Goal: Complete application form

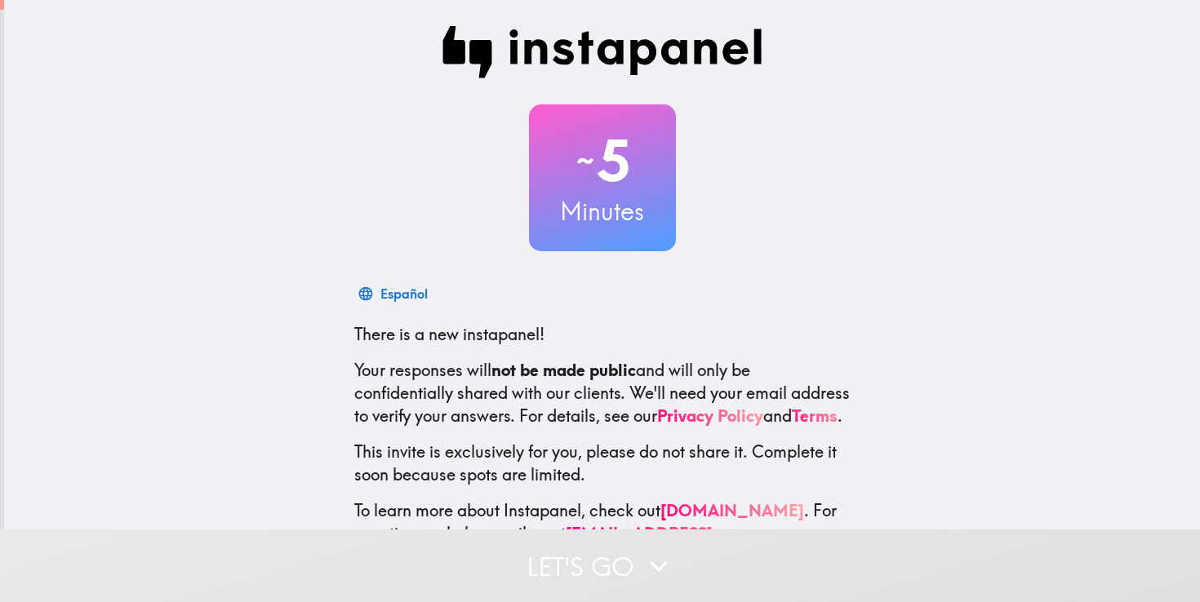
scroll to position [64, 0]
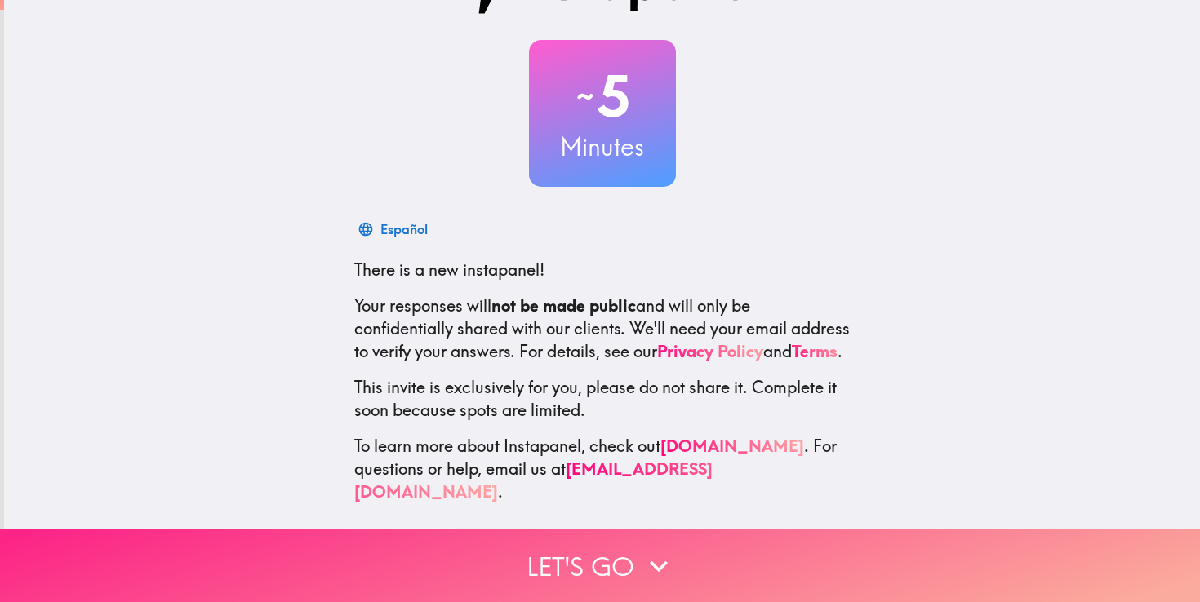
click at [624, 570] on button "Let's go" at bounding box center [600, 566] width 1200 height 73
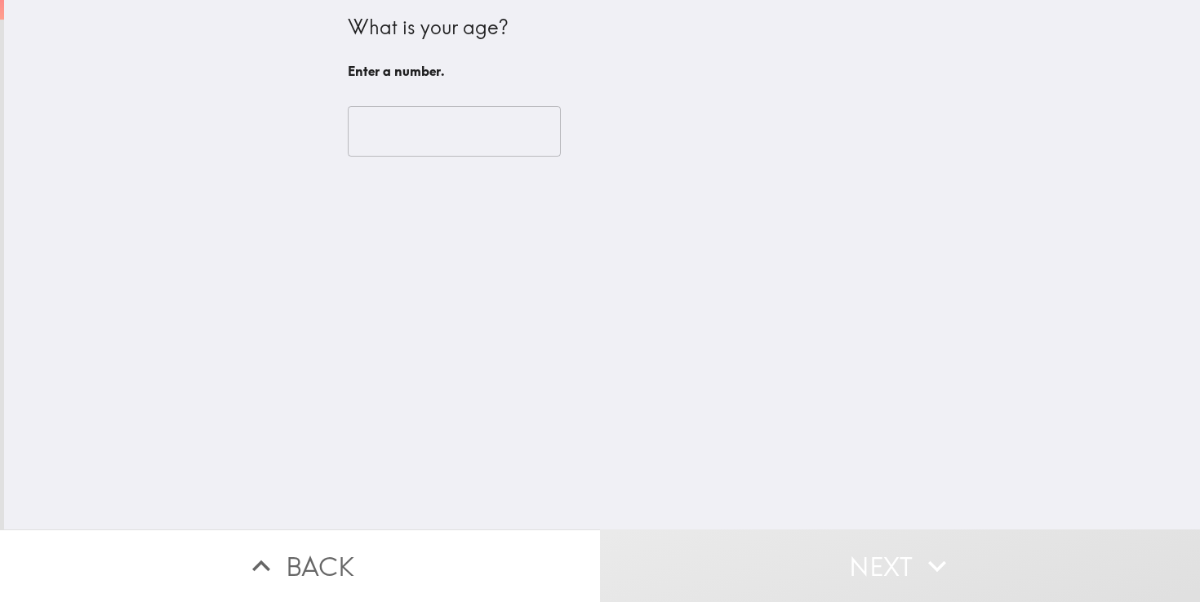
click at [412, 106] on input "number" at bounding box center [454, 131] width 213 height 51
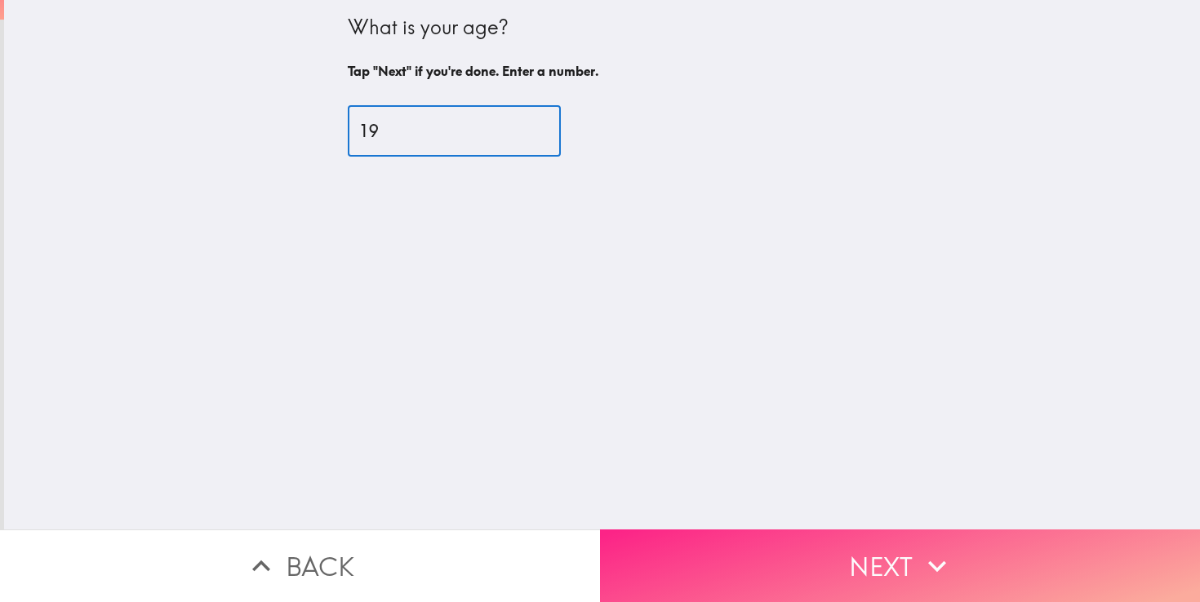
type input "19"
click at [963, 542] on button "Next" at bounding box center [900, 566] width 600 height 73
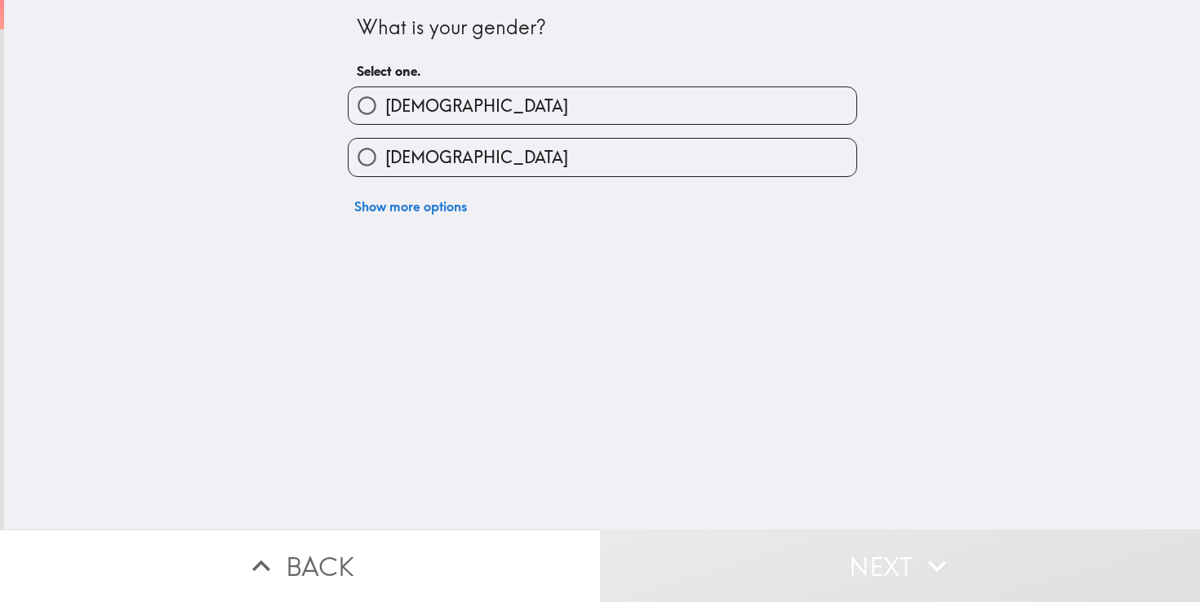
click at [565, 109] on label "[DEMOGRAPHIC_DATA]" at bounding box center [603, 105] width 508 height 37
click at [385, 109] on input "[DEMOGRAPHIC_DATA]" at bounding box center [367, 105] width 37 height 37
radio input "true"
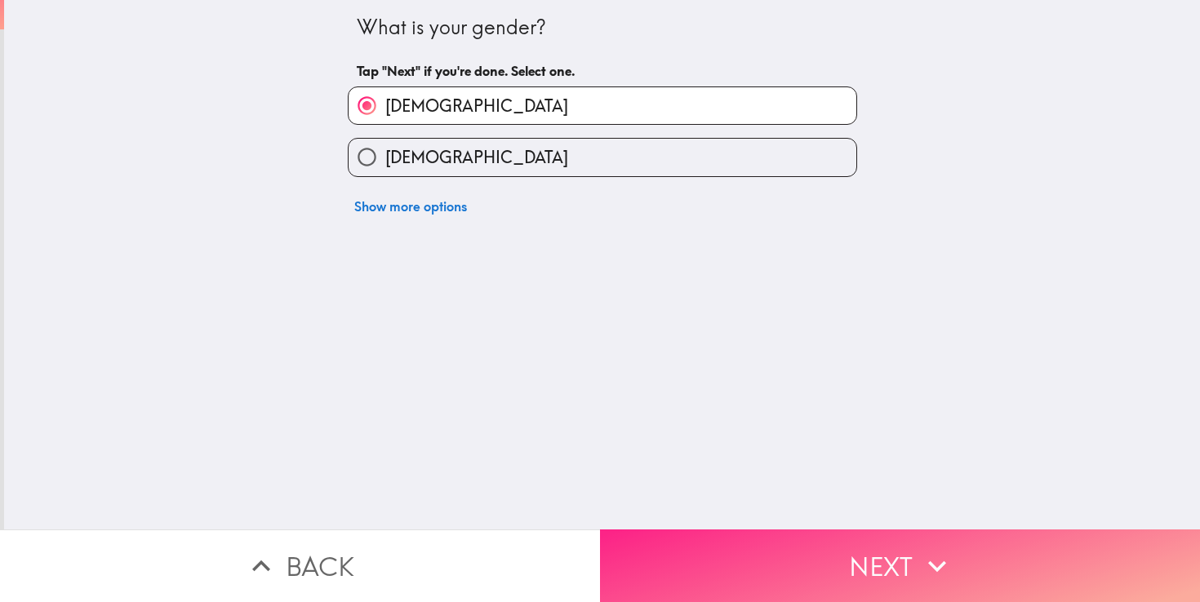
click at [839, 572] on button "Next" at bounding box center [900, 566] width 600 height 73
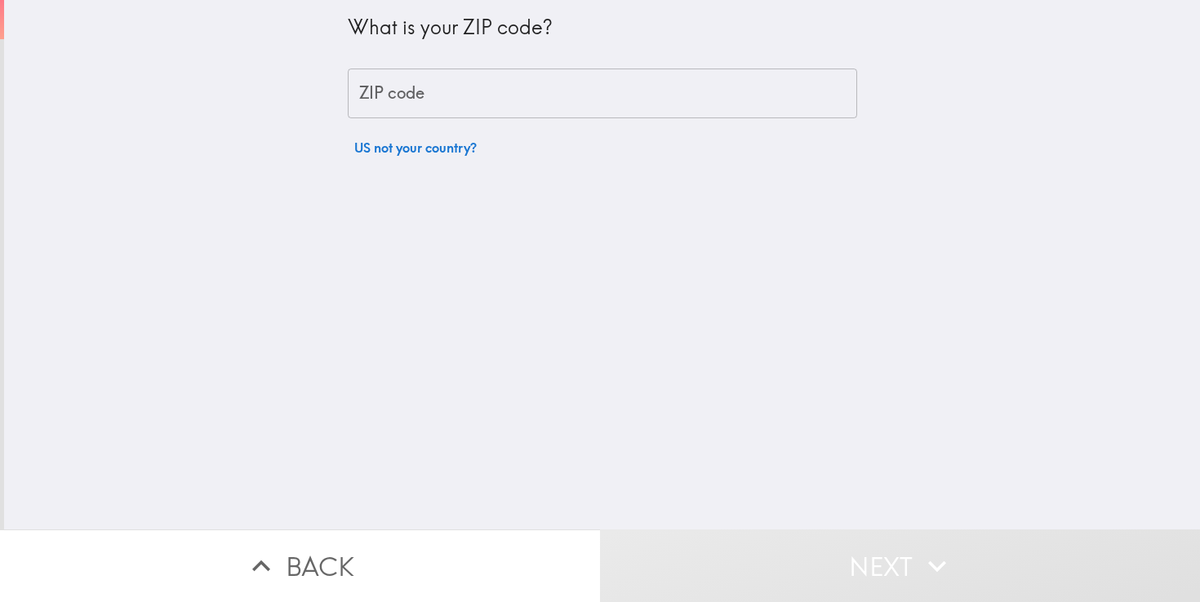
click at [536, 121] on div "What is your ZIP code? ZIP code ZIP code US not your country?" at bounding box center [602, 82] width 509 height 164
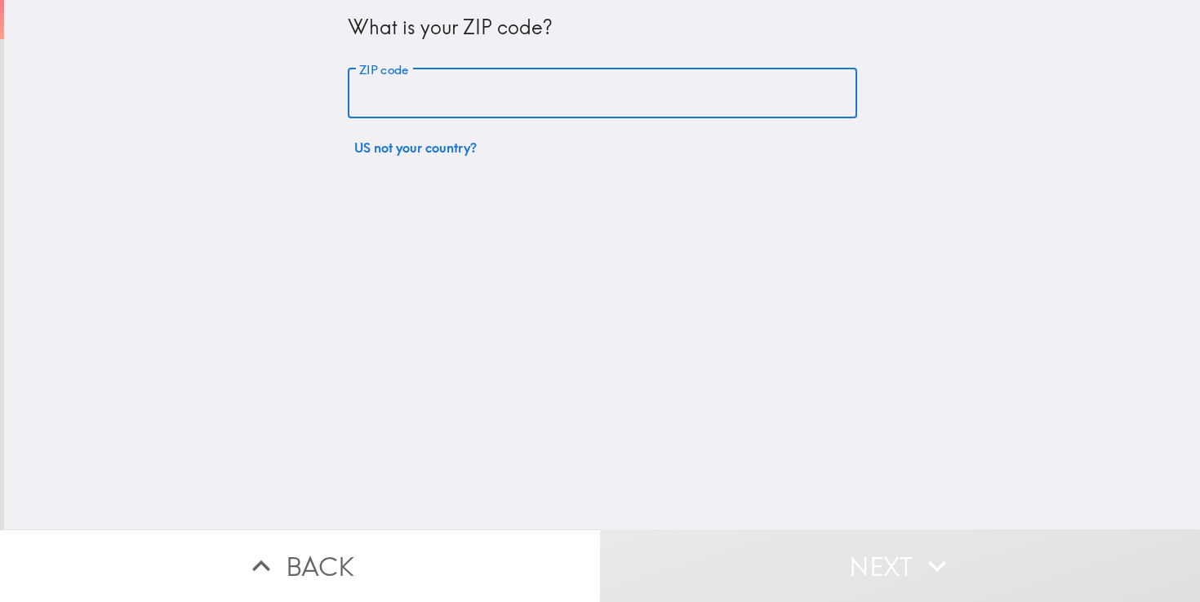
click at [513, 106] on input "ZIP code" at bounding box center [602, 94] width 509 height 51
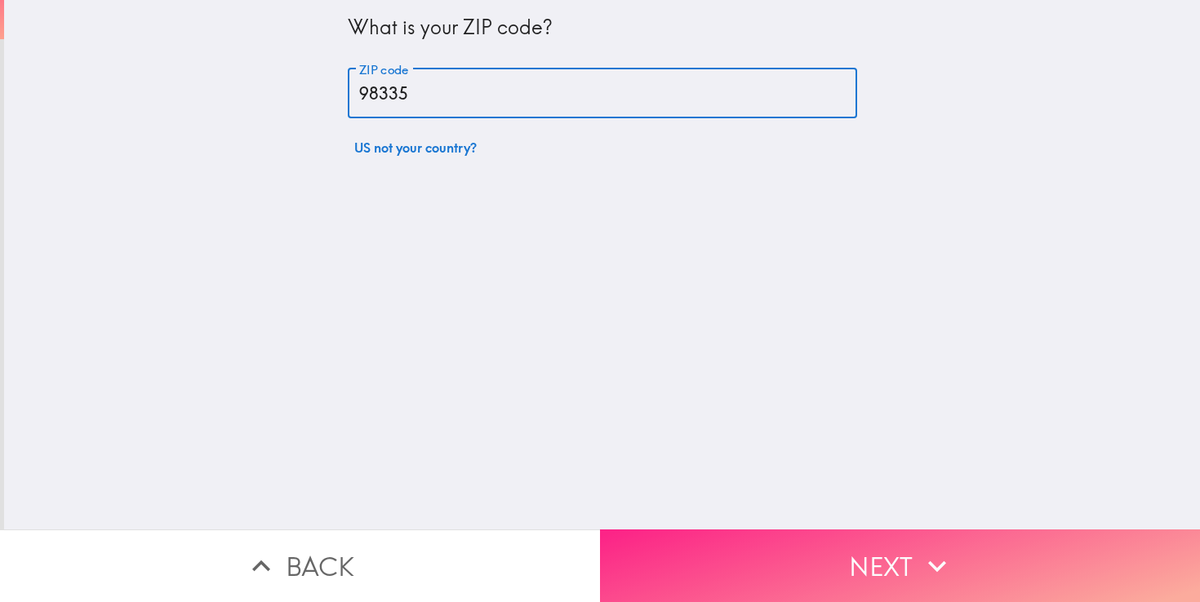
type input "98335"
click at [857, 568] on button "Next" at bounding box center [900, 566] width 600 height 73
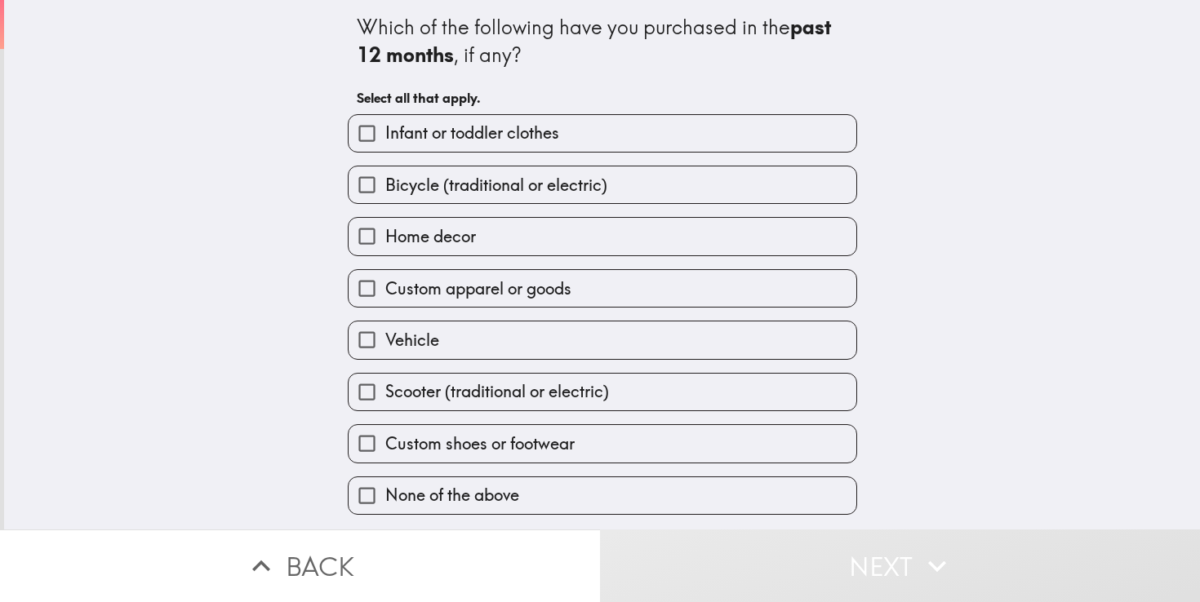
click at [598, 113] on div "Infant or toddler clothes" at bounding box center [596, 126] width 522 height 51
click at [584, 143] on label "Infant or toddler clothes" at bounding box center [603, 133] width 508 height 37
click at [385, 143] on input "Infant or toddler clothes" at bounding box center [367, 133] width 37 height 37
checkbox input "true"
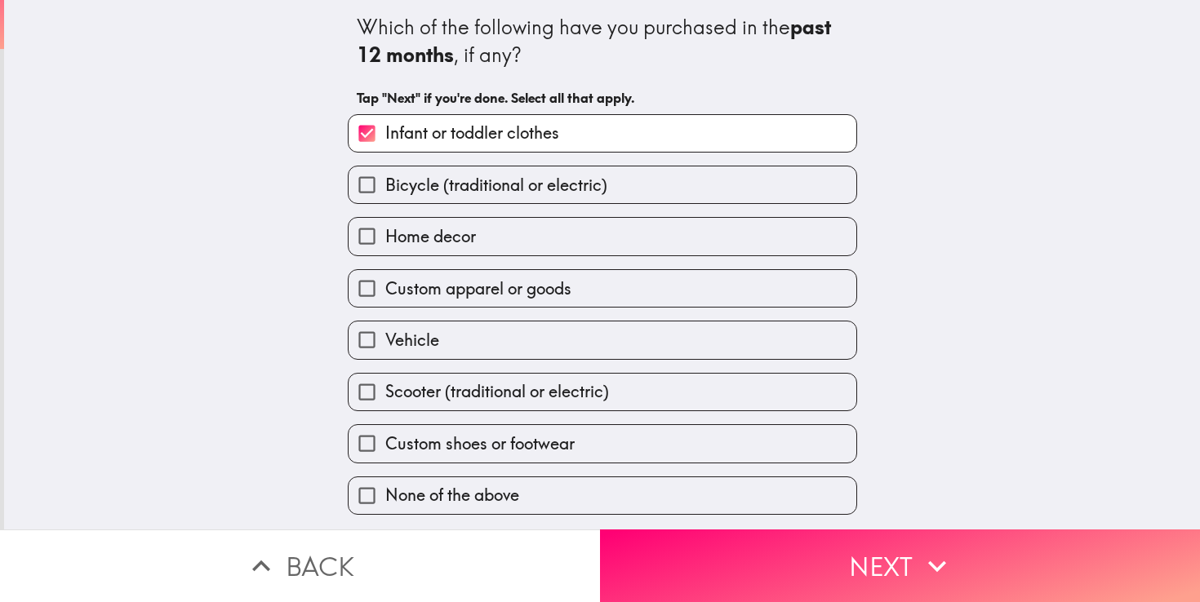
click at [550, 190] on span "Bicycle (traditional or electric)" at bounding box center [496, 185] width 222 height 23
click at [385, 190] on input "Bicycle (traditional or electric)" at bounding box center [367, 185] width 37 height 37
checkbox input "true"
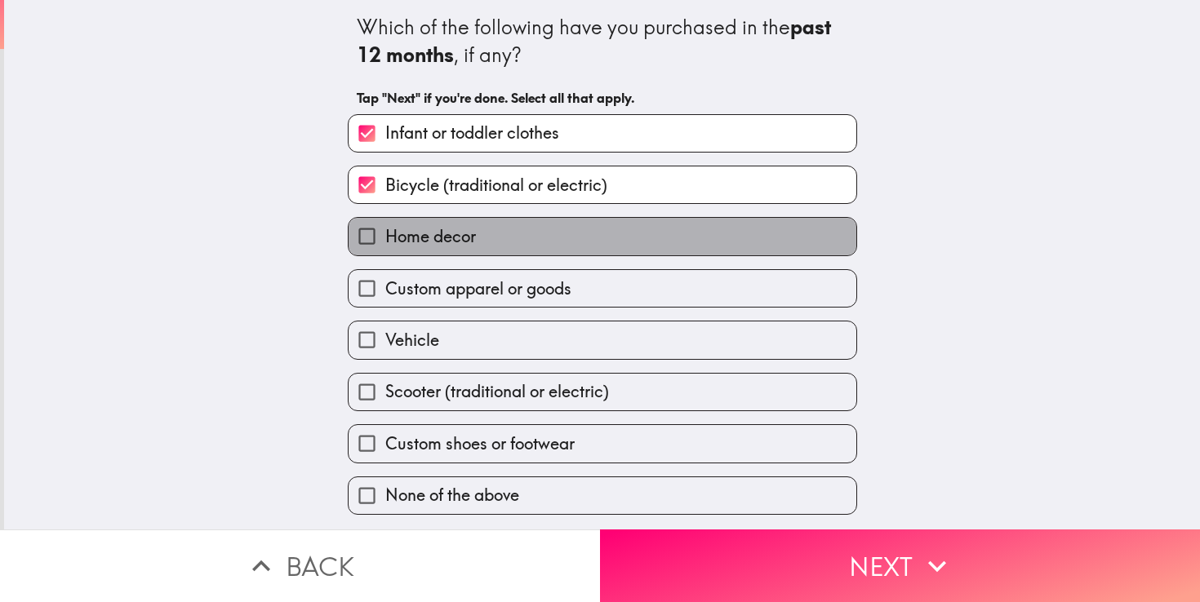
click at [510, 252] on label "Home decor" at bounding box center [603, 236] width 508 height 37
click at [385, 252] on input "Home decor" at bounding box center [367, 236] width 37 height 37
checkbox input "true"
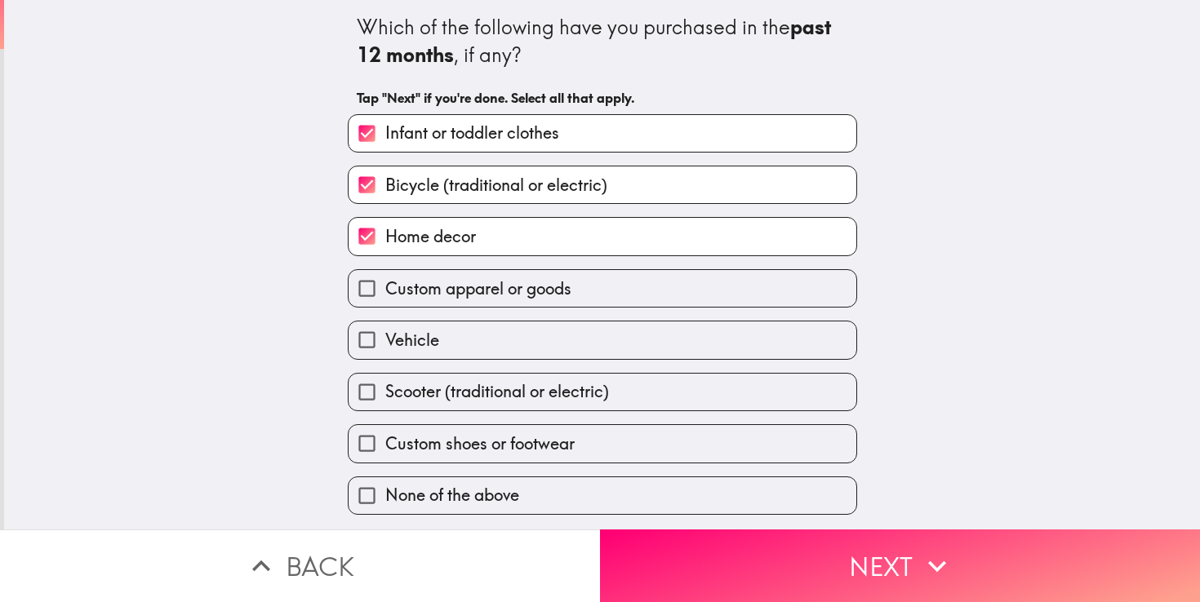
click at [469, 307] on label "Custom apparel or goods" at bounding box center [603, 288] width 508 height 37
click at [385, 307] on input "Custom apparel or goods" at bounding box center [367, 288] width 37 height 37
checkbox input "true"
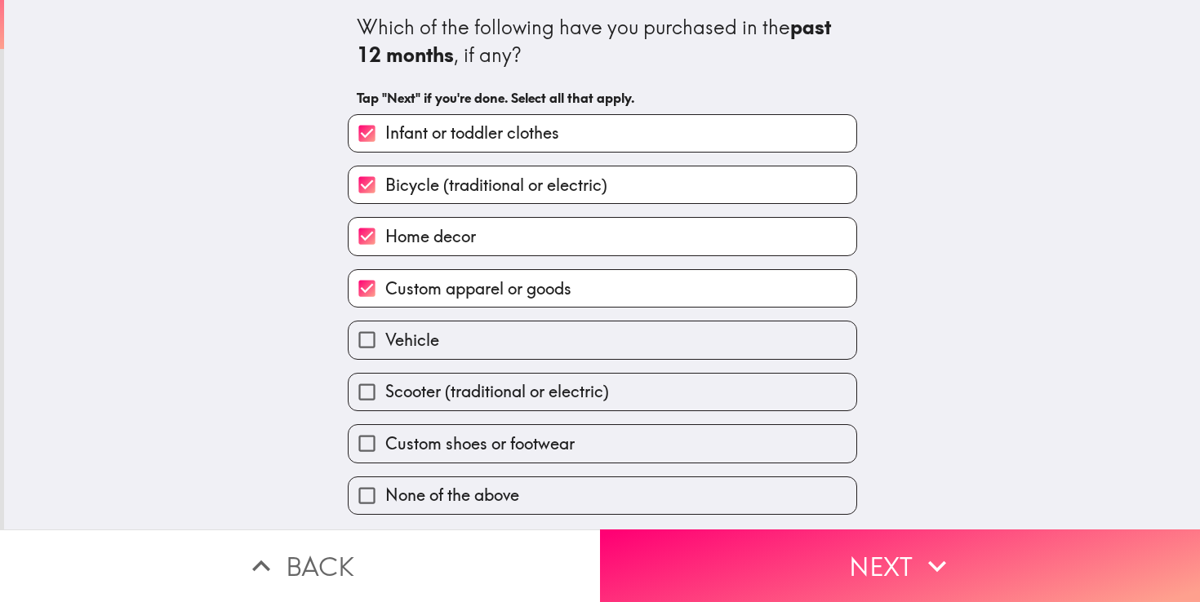
click at [455, 344] on label "Vehicle" at bounding box center [603, 340] width 508 height 37
click at [385, 344] on input "Vehicle" at bounding box center [367, 340] width 37 height 37
checkbox input "true"
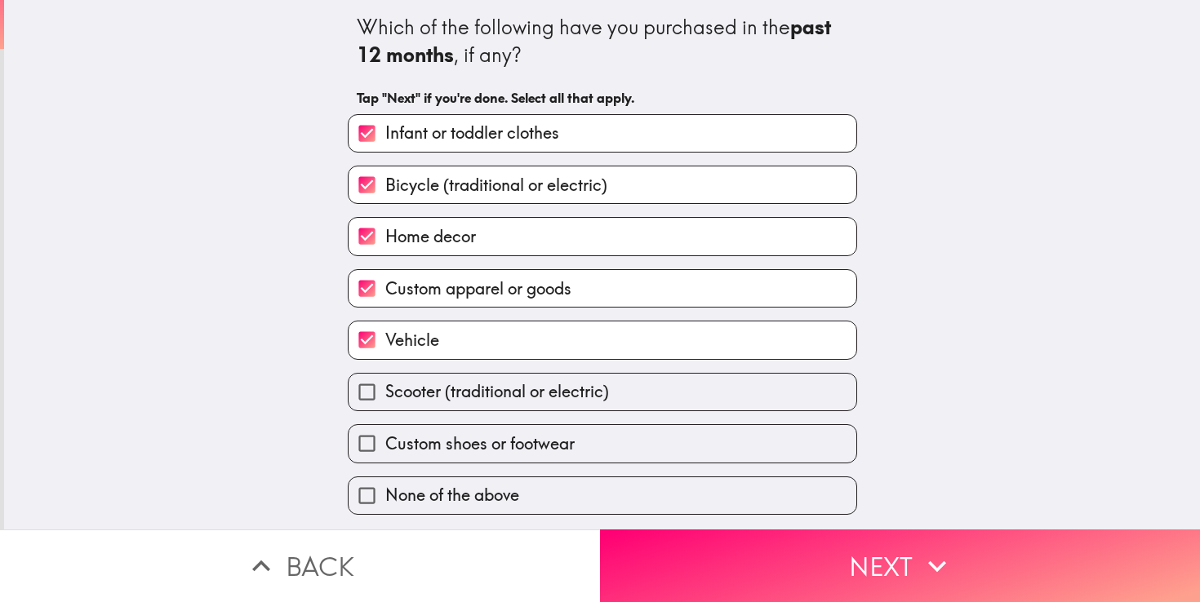
click at [455, 392] on span "Scooter (traditional or electric)" at bounding box center [497, 391] width 224 height 23
click at [385, 392] on input "Scooter (traditional or electric)" at bounding box center [367, 392] width 37 height 37
checkbox input "true"
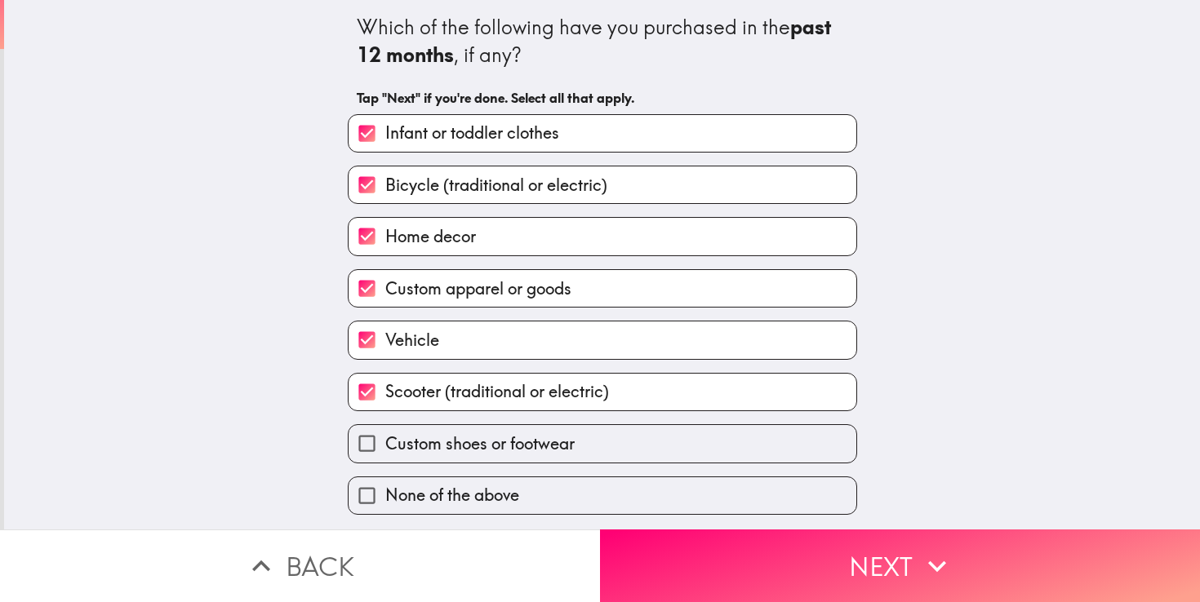
click at [455, 441] on span "Custom shoes or footwear" at bounding box center [479, 444] width 189 height 23
click at [385, 441] on input "Custom shoes or footwear" at bounding box center [367, 443] width 37 height 37
checkbox input "true"
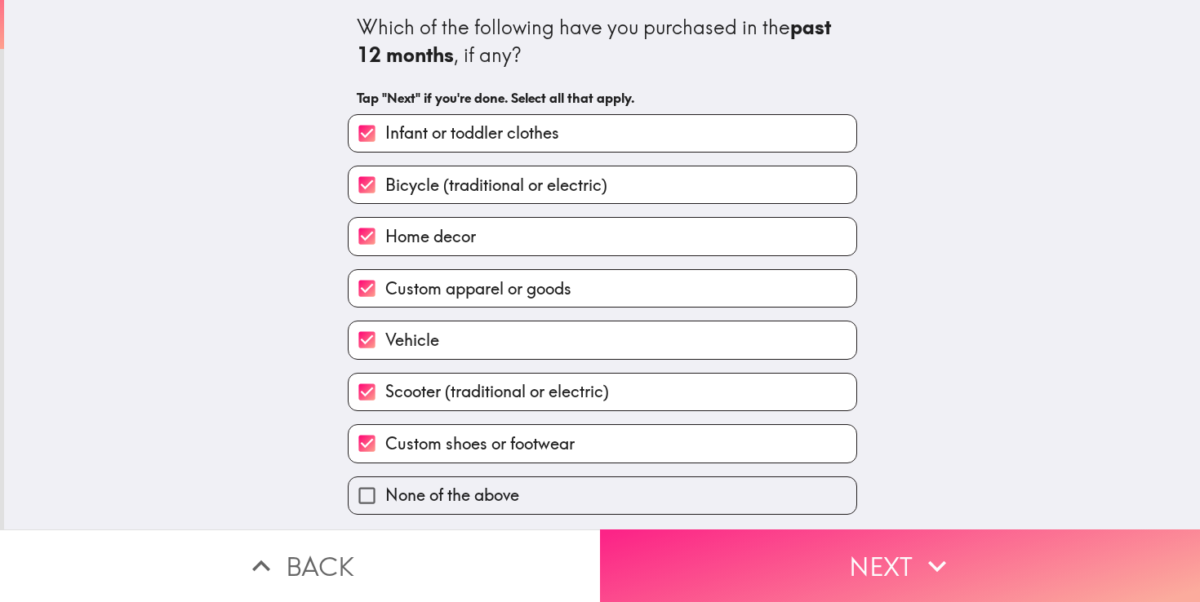
click at [771, 564] on button "Next" at bounding box center [900, 566] width 600 height 73
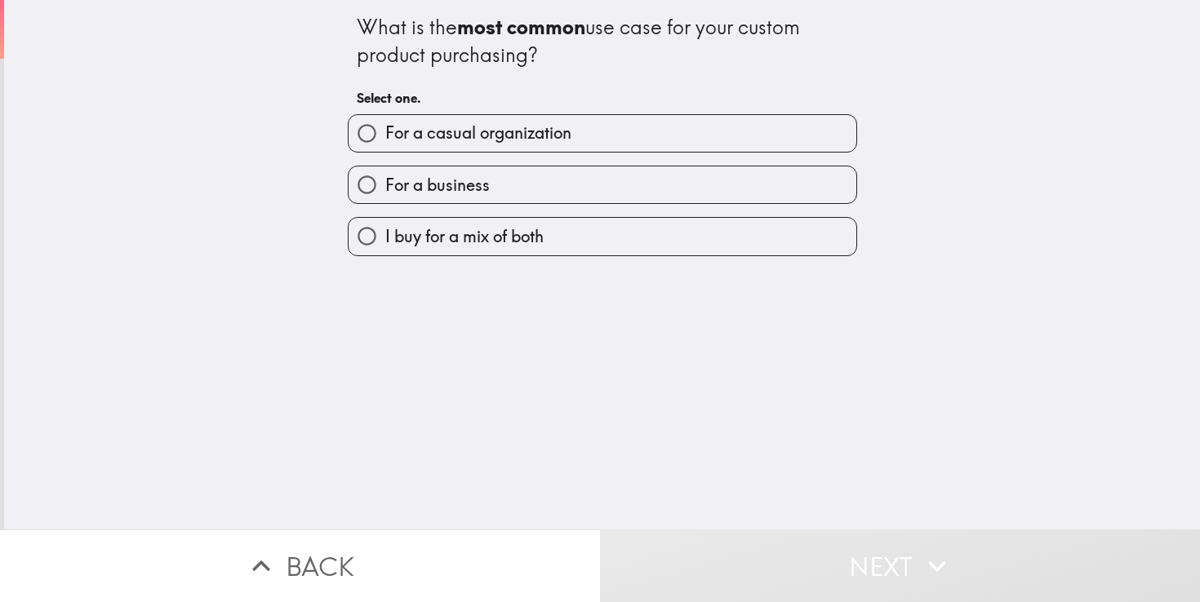
click at [540, 136] on span "For a casual organization" at bounding box center [478, 133] width 186 height 23
click at [385, 136] on input "For a casual organization" at bounding box center [367, 133] width 37 height 37
radio input "true"
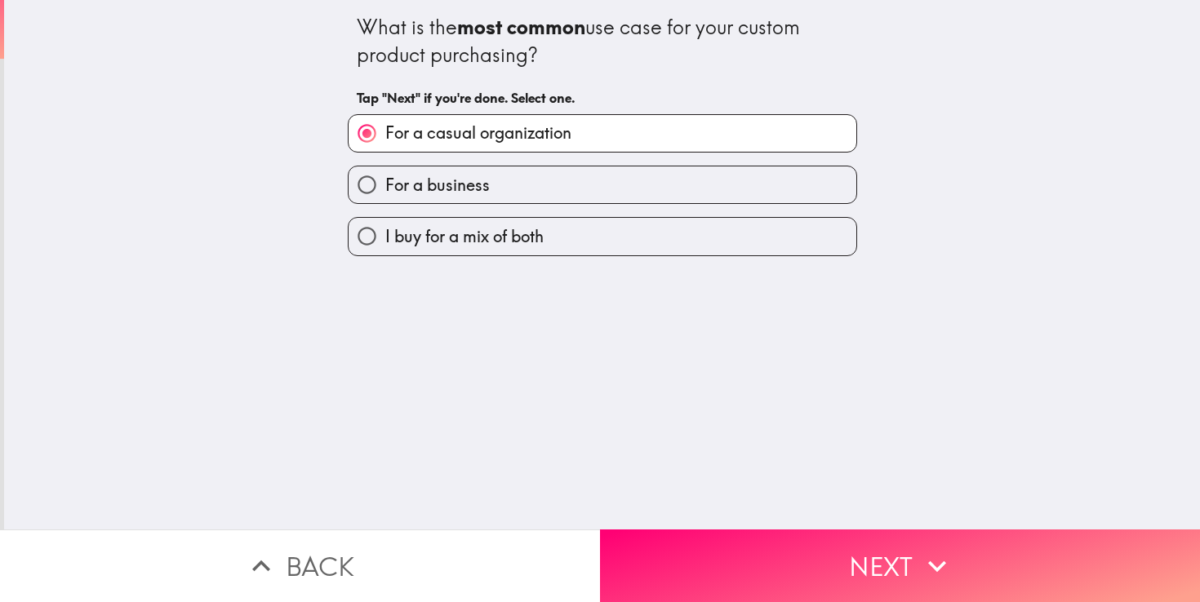
click at [722, 241] on label "I buy for a mix of both" at bounding box center [603, 236] width 508 height 37
click at [385, 241] on input "I buy for a mix of both" at bounding box center [367, 236] width 37 height 37
radio input "true"
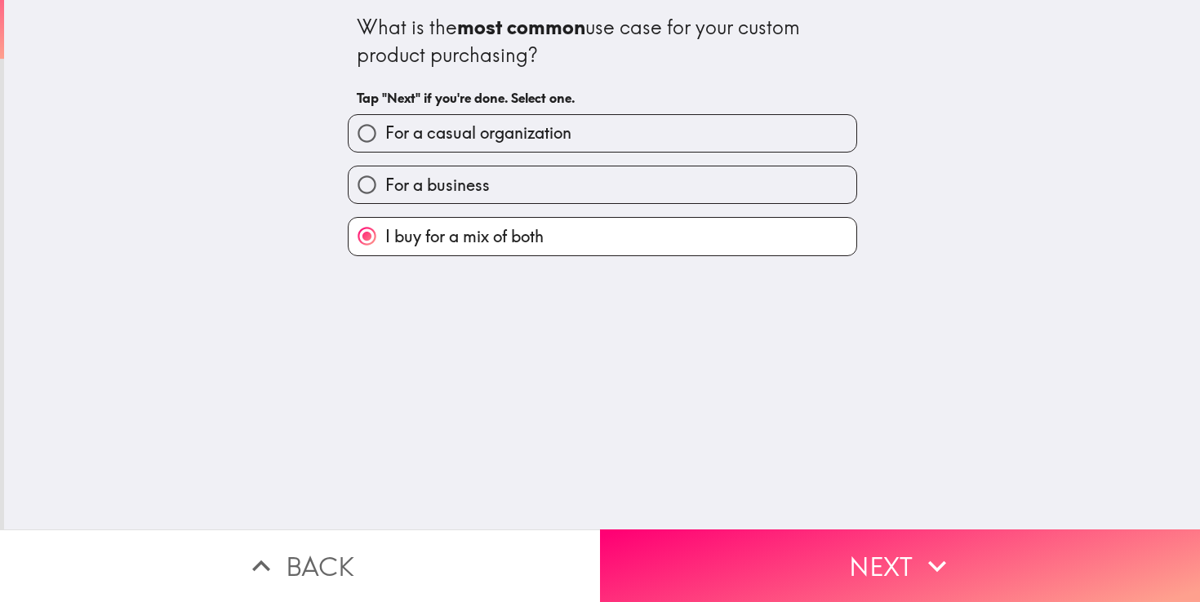
click at [756, 522] on div "What is the most common use case for your custom product purchasing? Tap "Next"…" at bounding box center [602, 265] width 1196 height 530
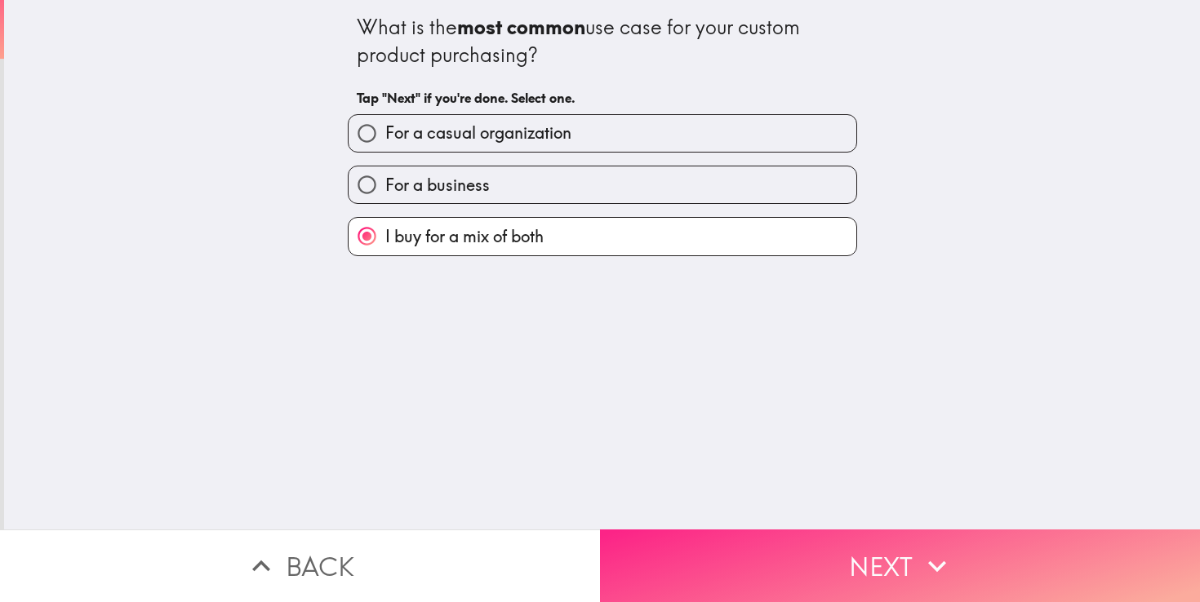
click at [751, 547] on button "Next" at bounding box center [900, 566] width 600 height 73
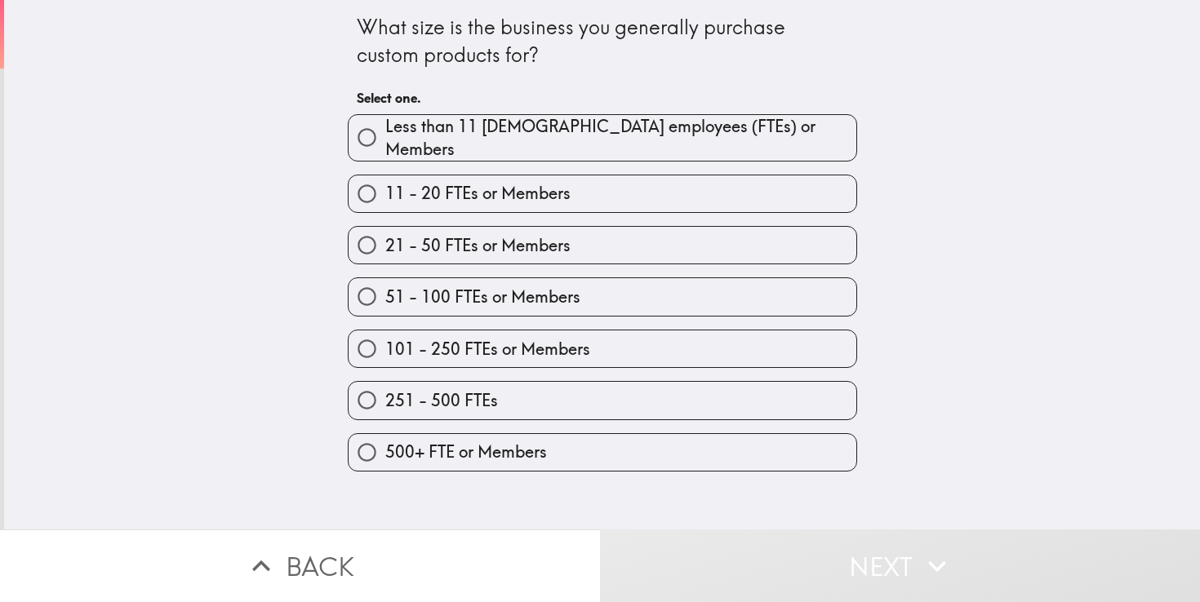
click at [558, 411] on label "251 - 500 FTEs" at bounding box center [603, 400] width 508 height 37
click at [385, 411] on input "251 - 500 FTEs" at bounding box center [367, 400] width 37 height 37
radio input "true"
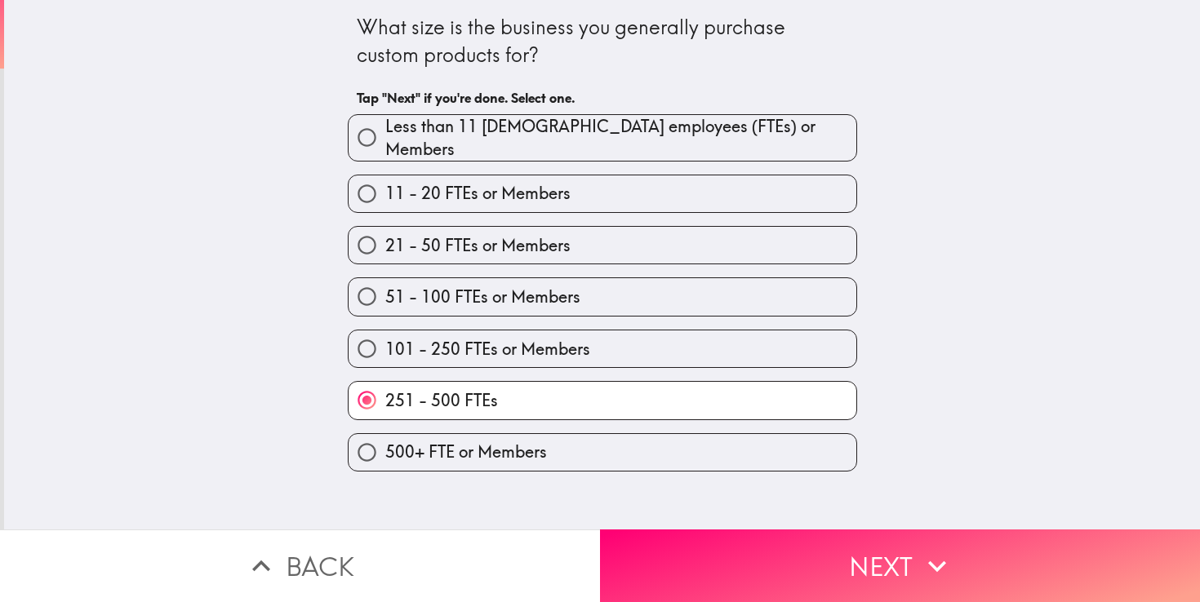
click at [689, 459] on label "500+ FTE or Members" at bounding box center [603, 452] width 508 height 37
click at [385, 459] on input "500+ FTE or Members" at bounding box center [367, 452] width 37 height 37
radio input "true"
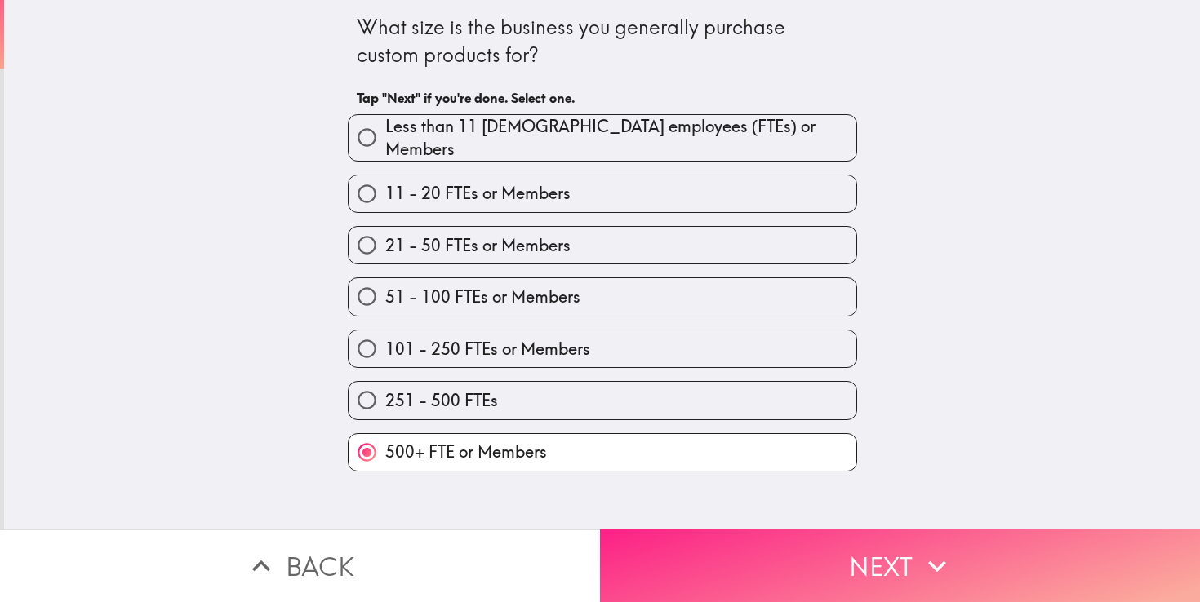
click at [689, 542] on button "Next" at bounding box center [900, 566] width 600 height 73
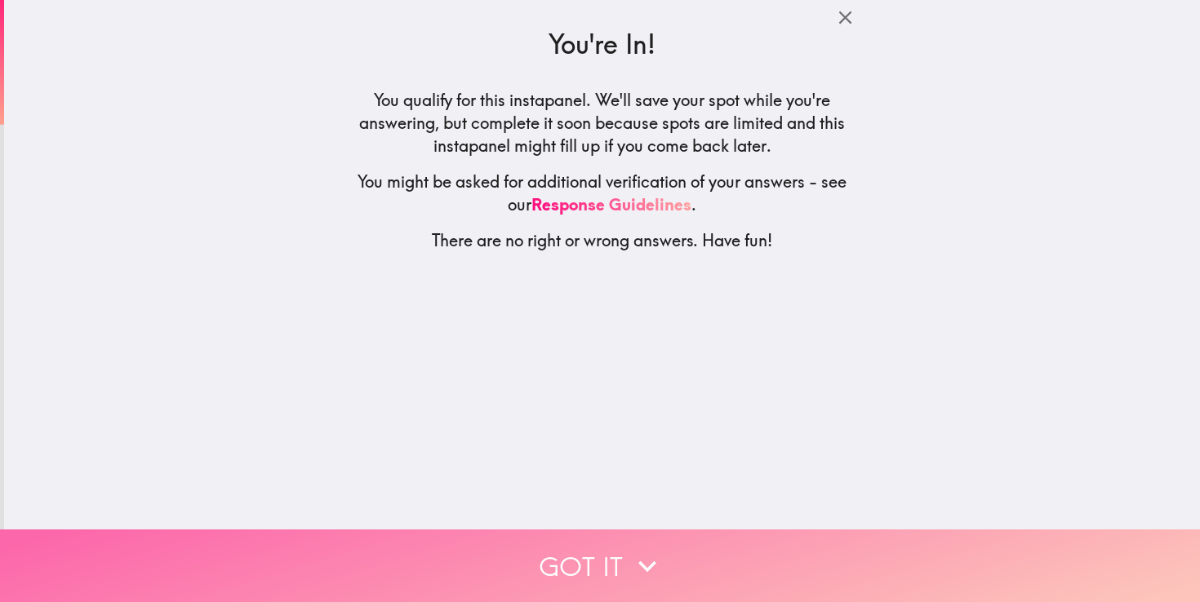
click at [678, 561] on button "Got it" at bounding box center [600, 566] width 1200 height 73
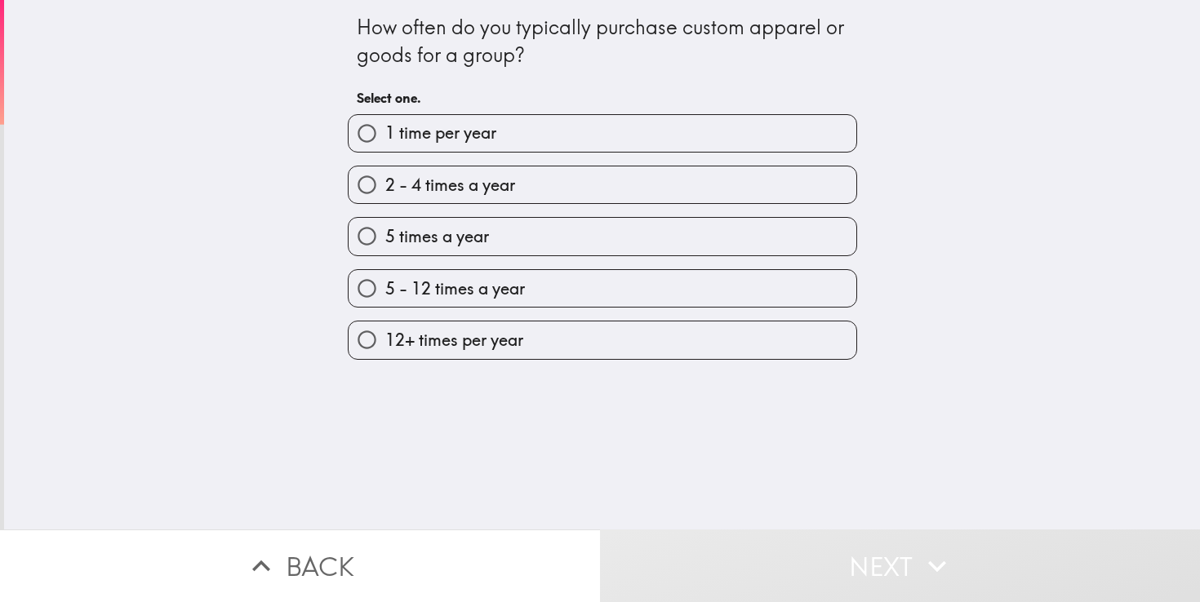
click at [600, 299] on label "5 - 12 times a year" at bounding box center [603, 288] width 508 height 37
click at [385, 299] on input "5 - 12 times a year" at bounding box center [367, 288] width 37 height 37
radio input "true"
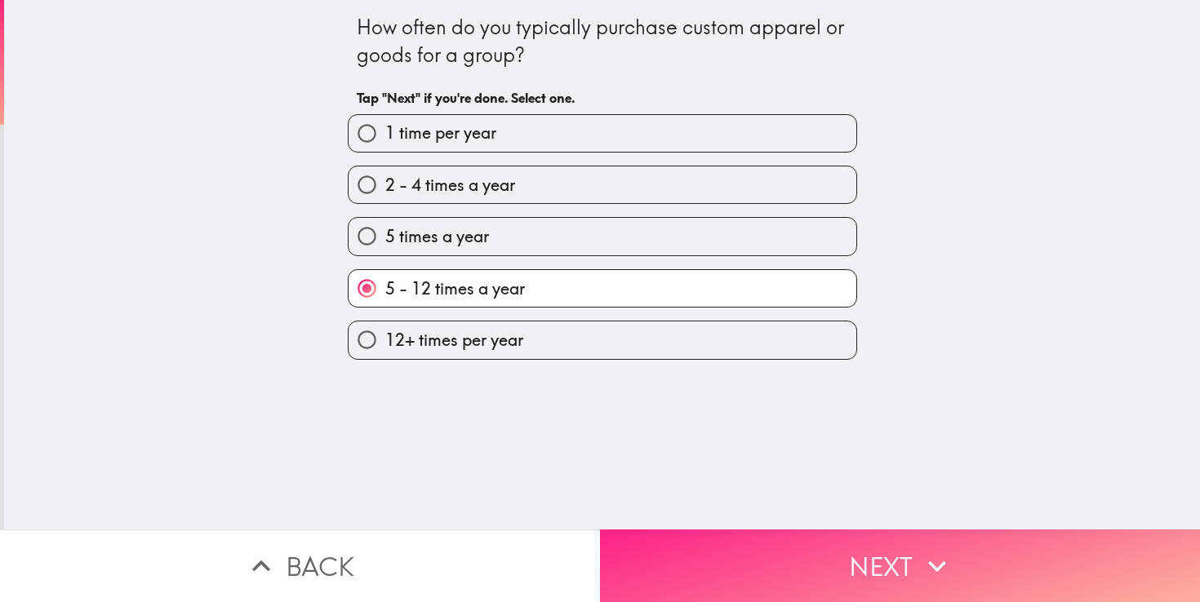
click at [829, 537] on button "Next" at bounding box center [900, 566] width 600 height 73
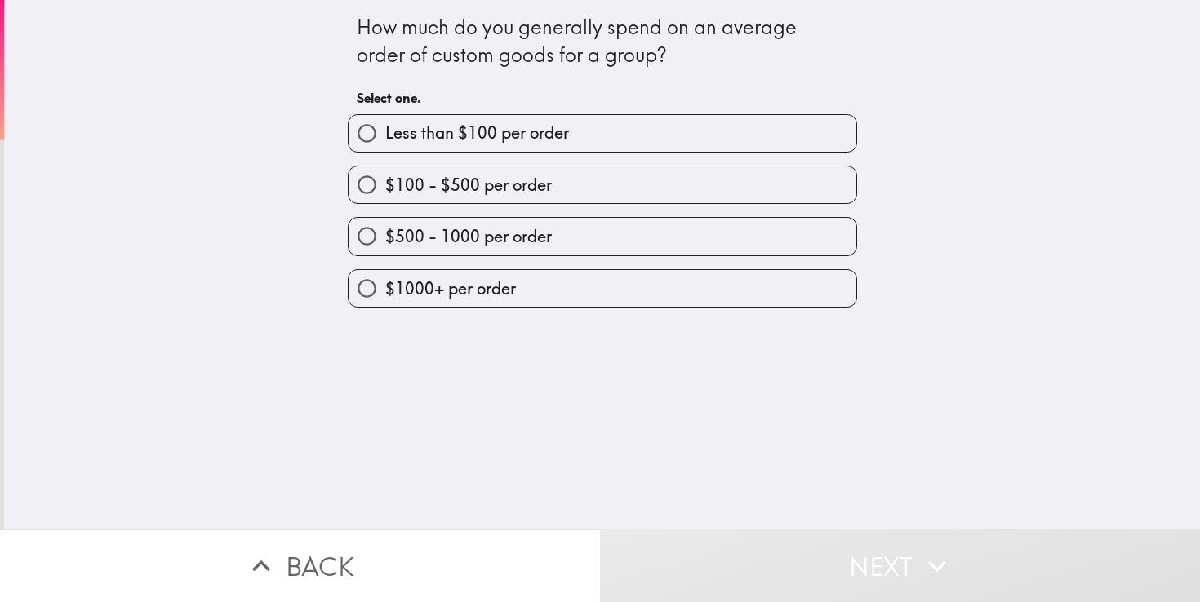
click at [601, 238] on label "$500 - 1000 per order" at bounding box center [603, 236] width 508 height 37
click at [385, 238] on input "$500 - 1000 per order" at bounding box center [367, 236] width 37 height 37
radio input "true"
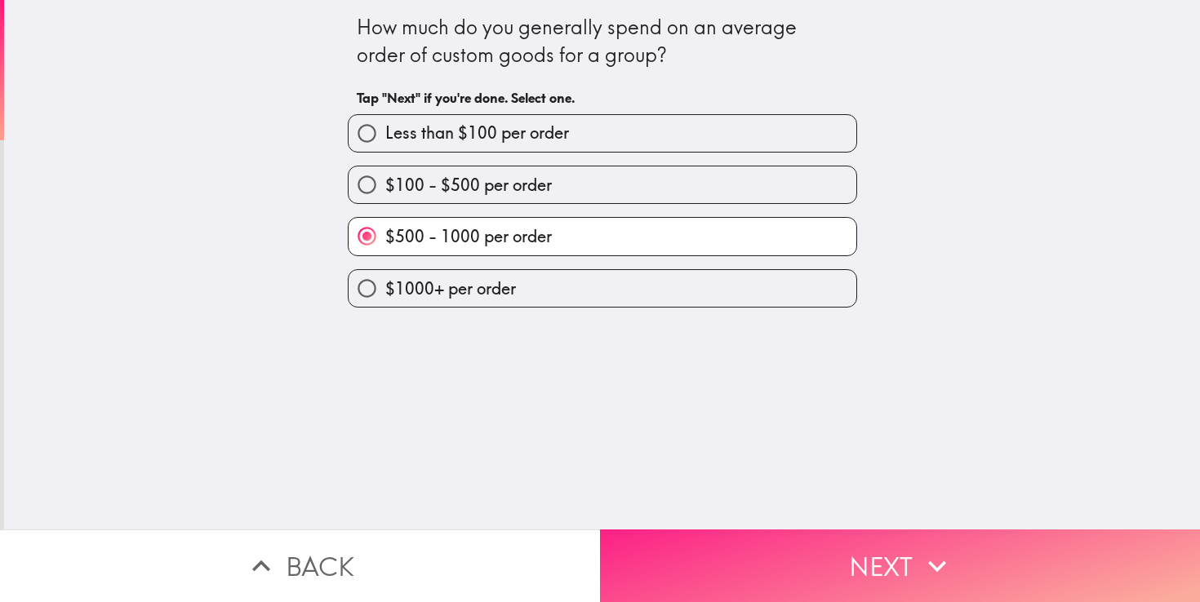
click at [839, 568] on button "Next" at bounding box center [900, 566] width 600 height 73
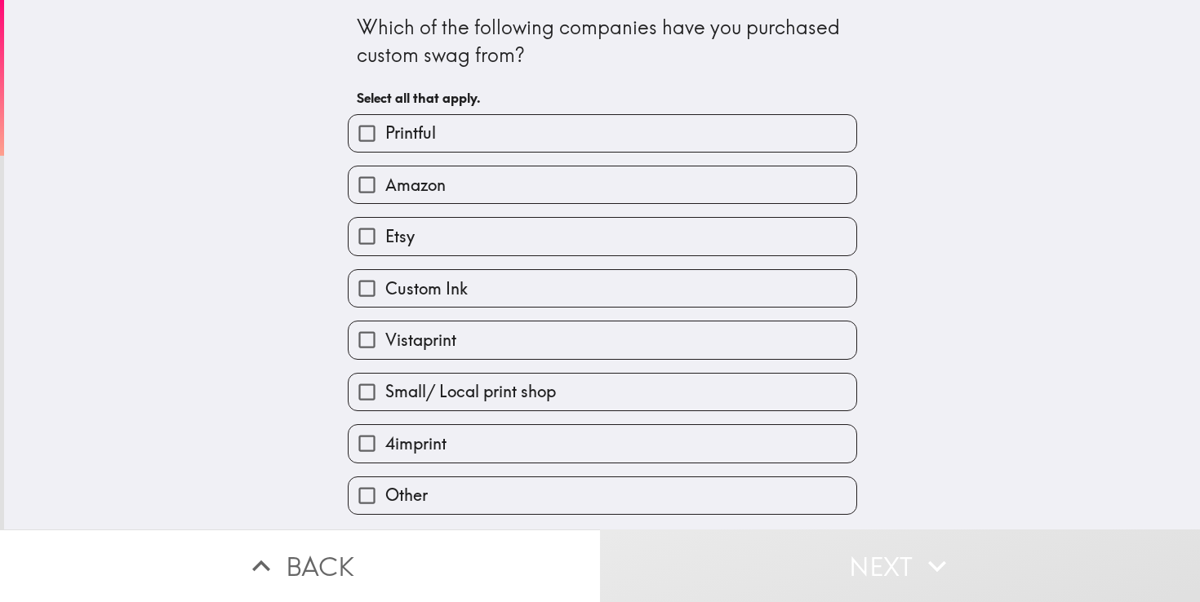
click at [614, 243] on label "Etsy" at bounding box center [603, 236] width 508 height 37
click at [385, 243] on input "Etsy" at bounding box center [367, 236] width 37 height 37
checkbox input "true"
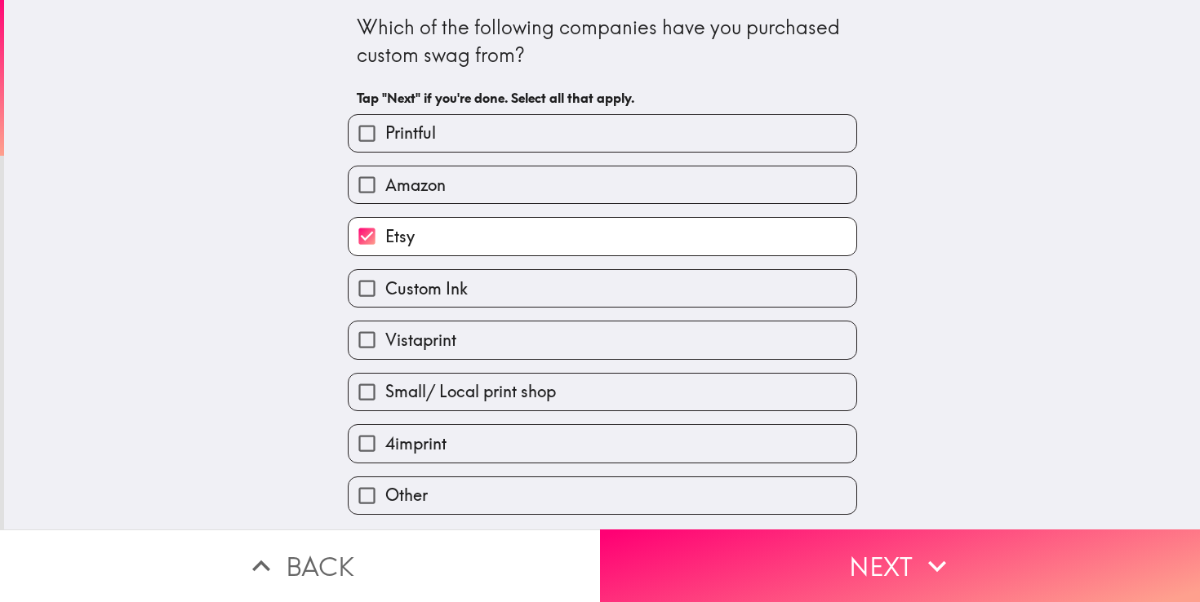
click at [639, 191] on label "Amazon" at bounding box center [603, 185] width 508 height 37
click at [385, 191] on input "Amazon" at bounding box center [367, 185] width 37 height 37
checkbox input "true"
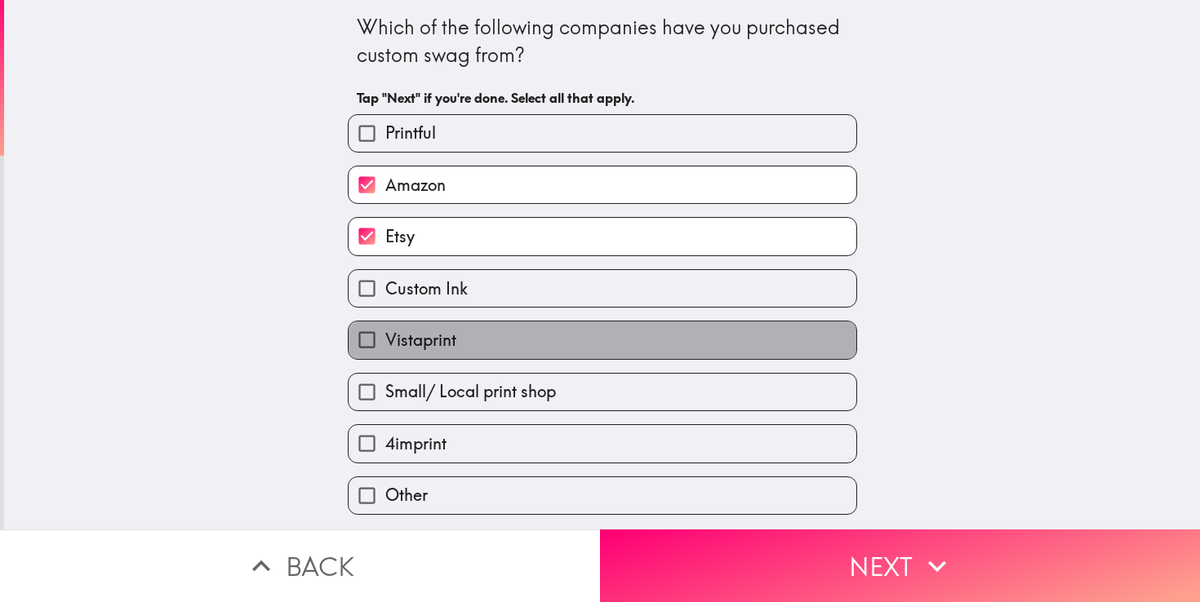
click at [687, 342] on label "Vistaprint" at bounding box center [603, 340] width 508 height 37
click at [385, 342] on input "Vistaprint" at bounding box center [367, 340] width 37 height 37
checkbox input "true"
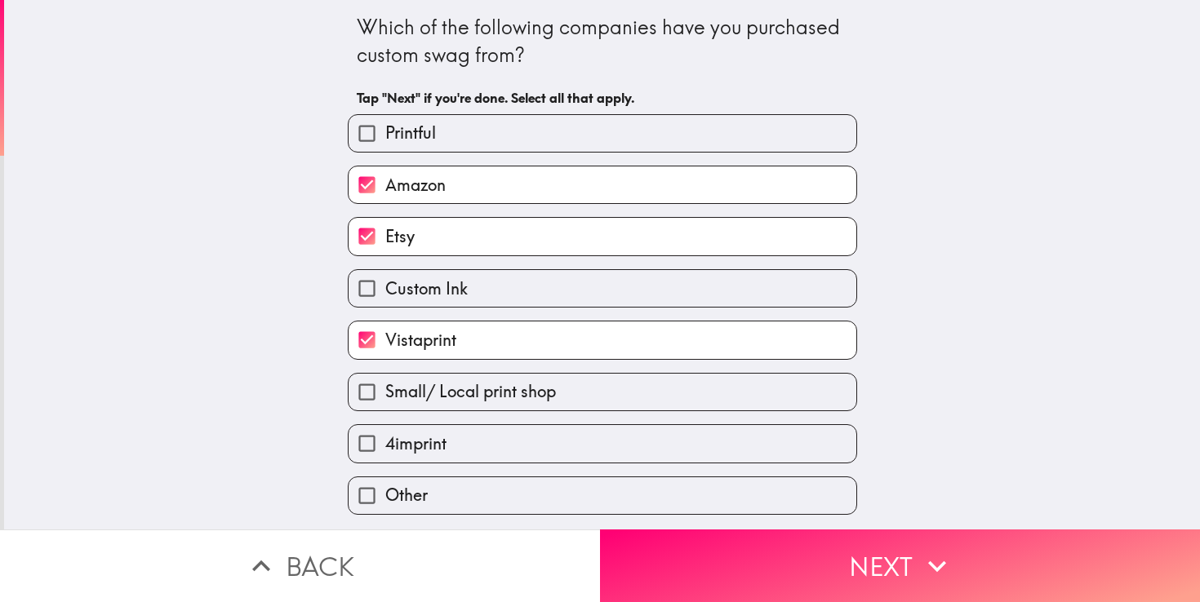
click at [653, 307] on label "Custom Ink" at bounding box center [603, 288] width 508 height 37
click at [385, 307] on input "Custom Ink" at bounding box center [367, 288] width 37 height 37
checkbox input "true"
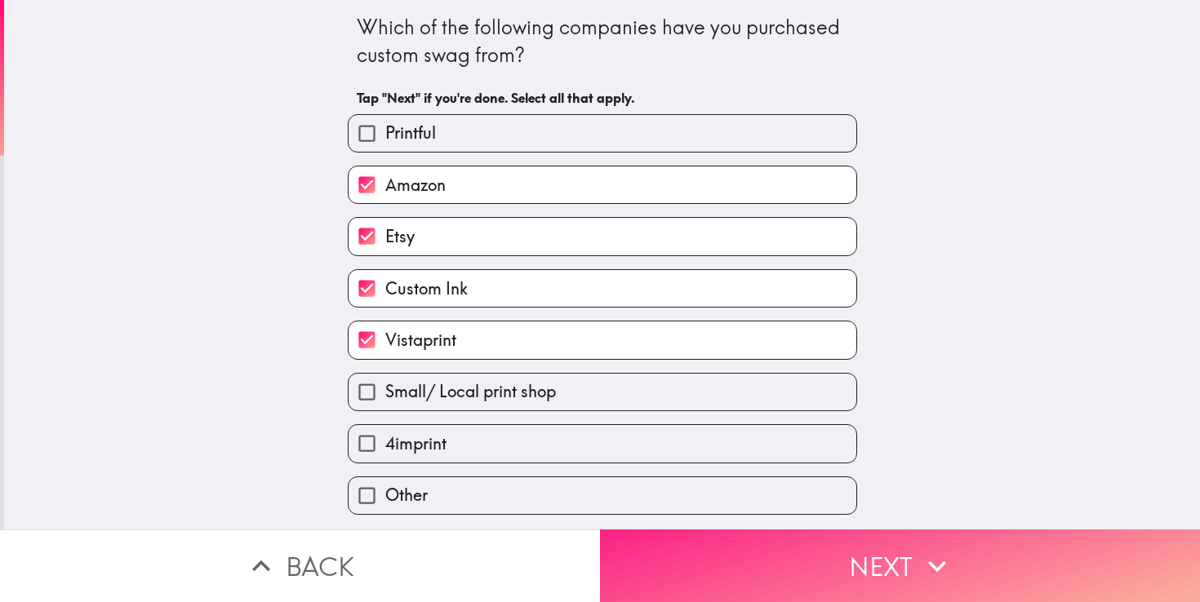
click at [815, 553] on button "Next" at bounding box center [900, 566] width 600 height 73
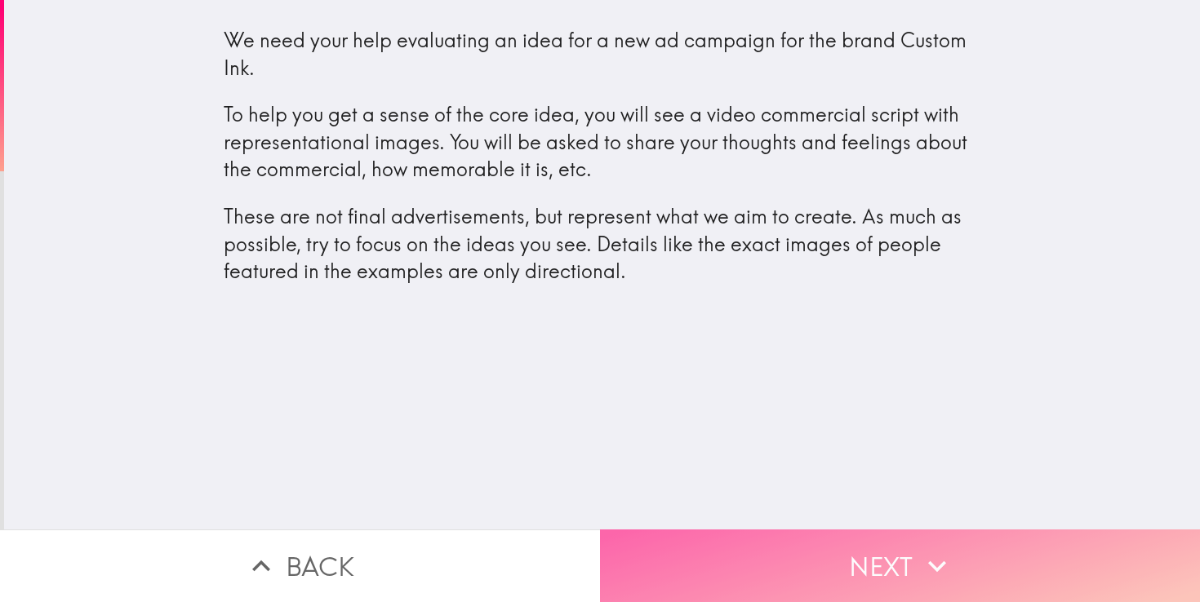
click at [792, 558] on button "Next" at bounding box center [900, 566] width 600 height 73
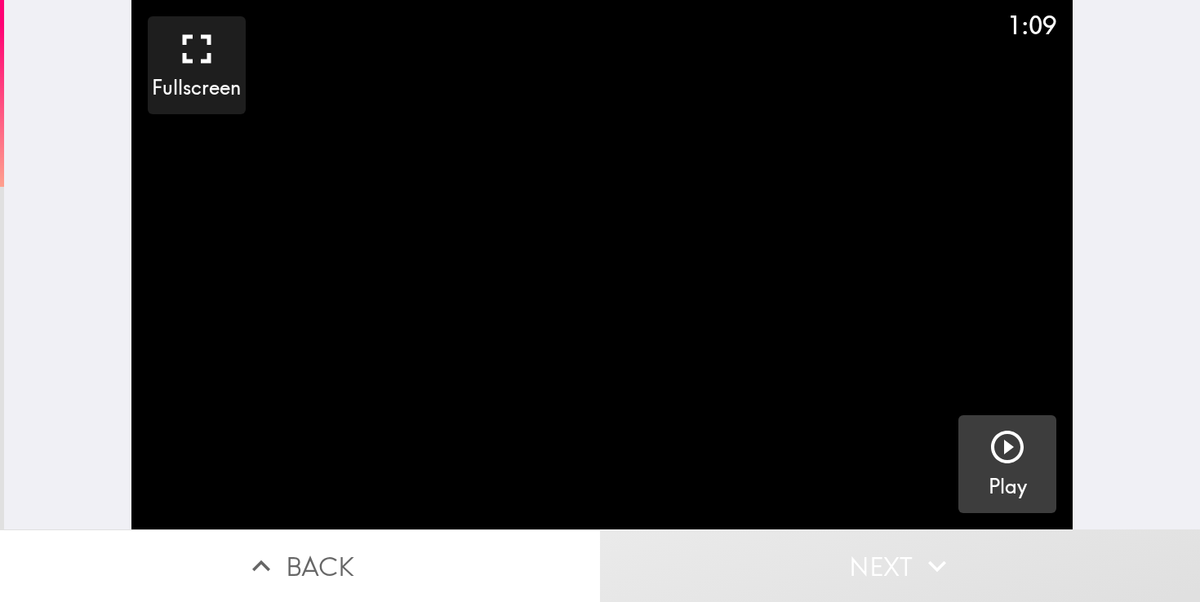
click at [998, 444] on icon "button" at bounding box center [1007, 447] width 39 height 39
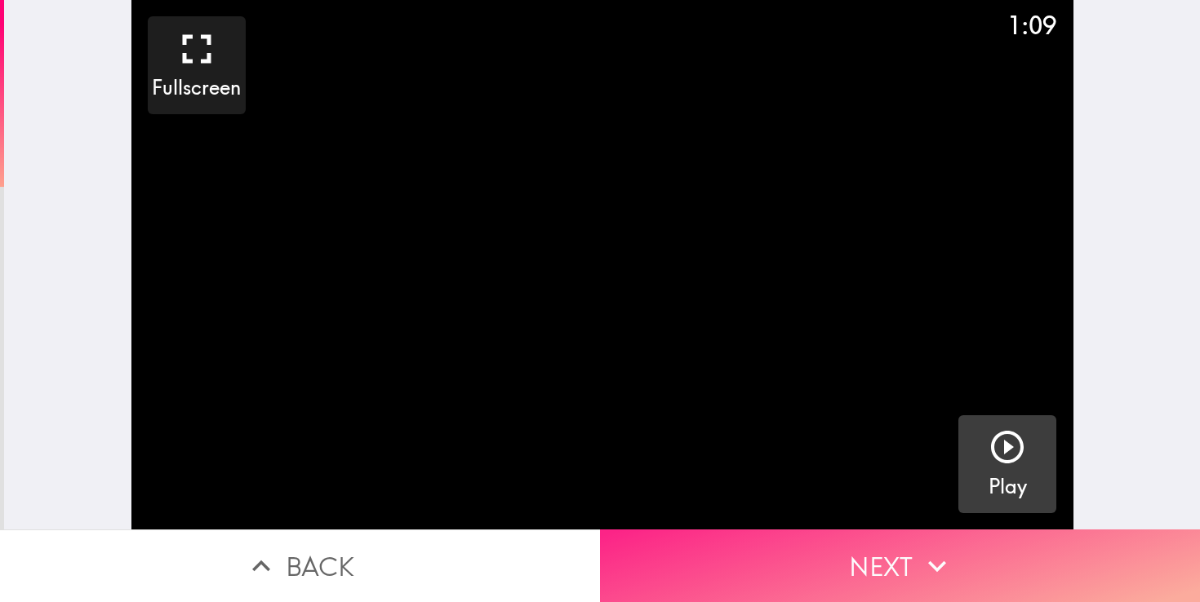
click at [866, 554] on button "Next" at bounding box center [900, 566] width 600 height 73
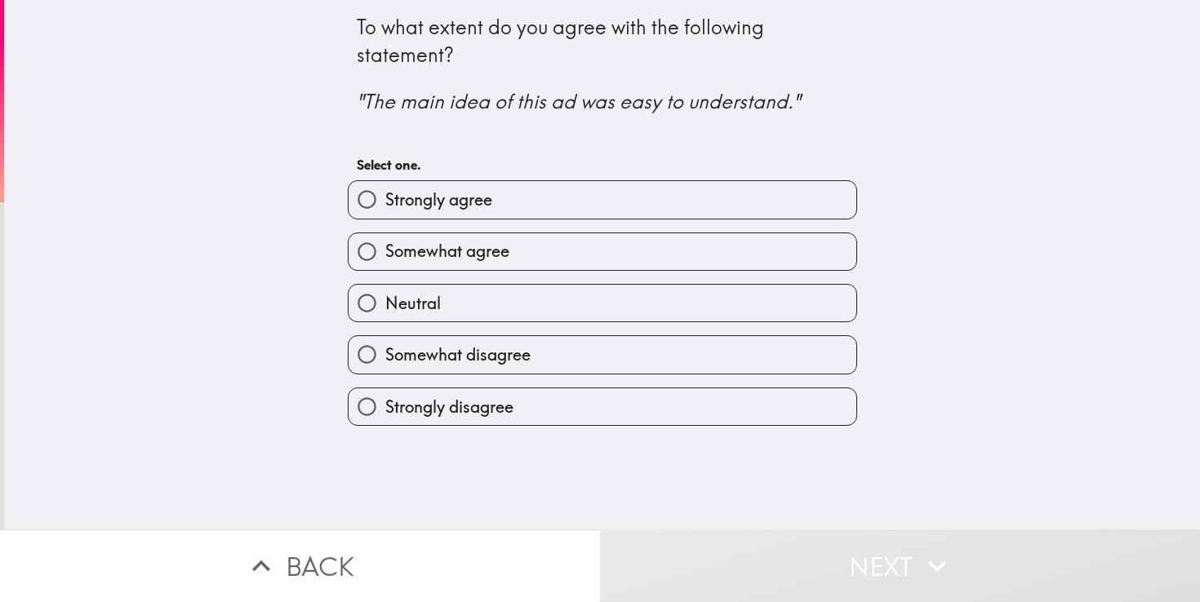
click at [661, 240] on label "Somewhat agree" at bounding box center [603, 251] width 508 height 37
click at [385, 240] on input "Somewhat agree" at bounding box center [367, 251] width 37 height 37
radio input "true"
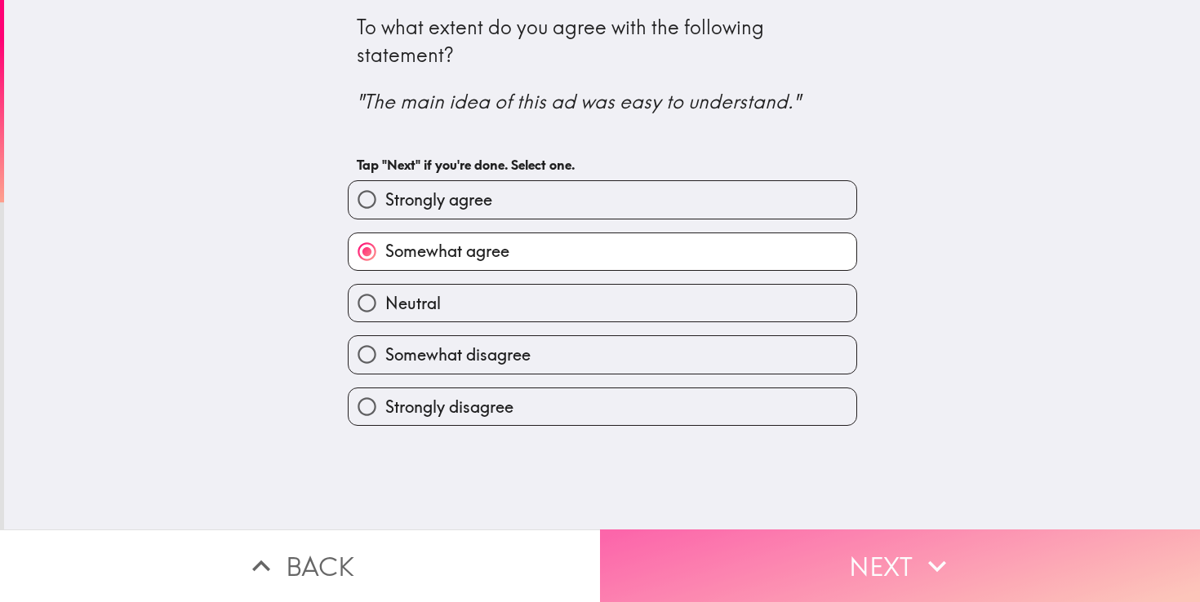
click at [774, 540] on button "Next" at bounding box center [900, 566] width 600 height 73
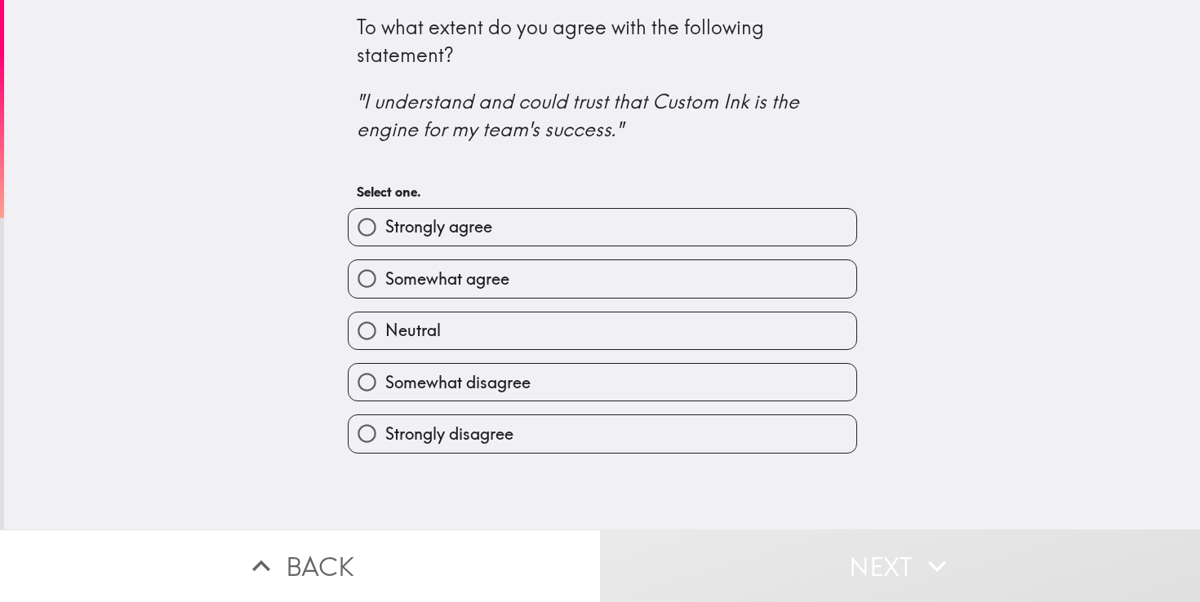
click at [593, 214] on label "Strongly agree" at bounding box center [603, 227] width 508 height 37
click at [385, 214] on input "Strongly agree" at bounding box center [367, 227] width 37 height 37
radio input "true"
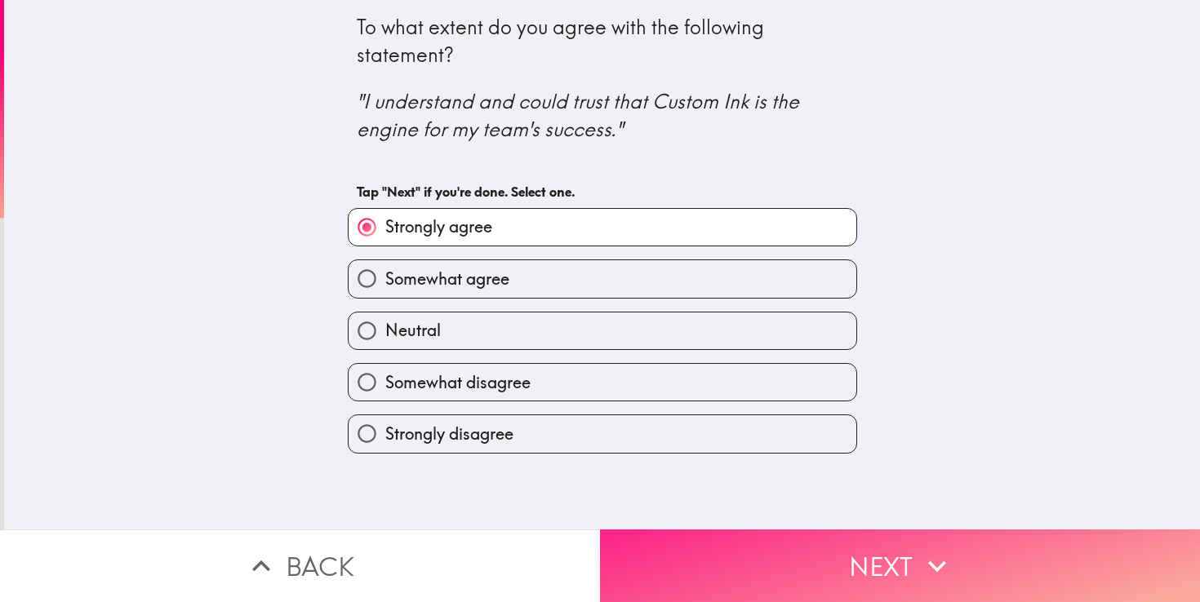
click at [798, 551] on button "Next" at bounding box center [900, 566] width 600 height 73
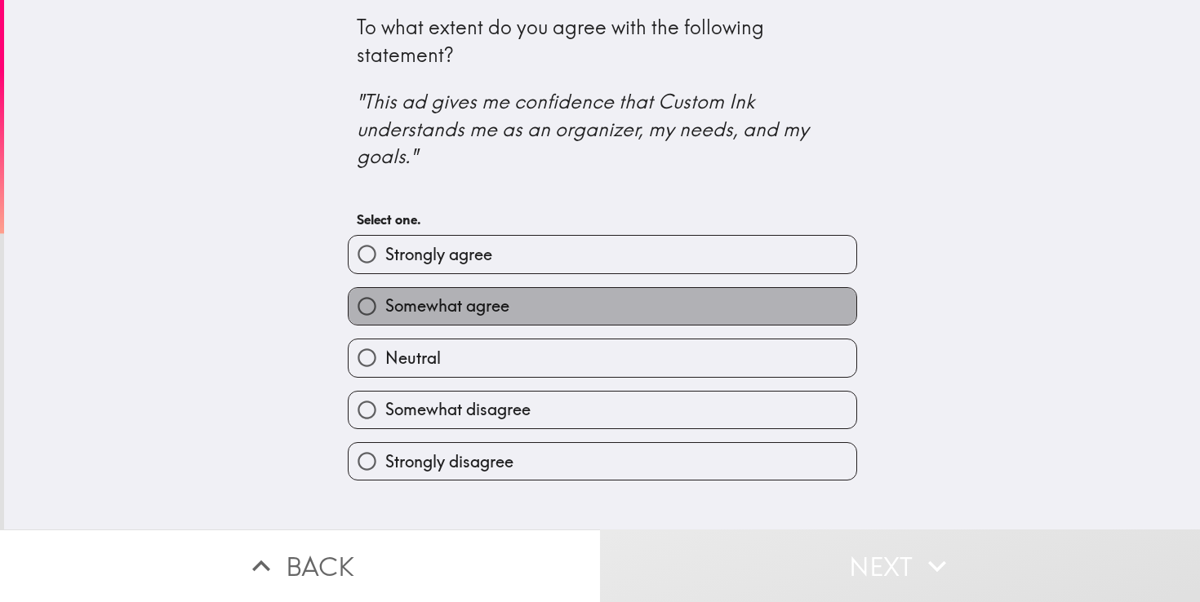
click at [624, 302] on label "Somewhat agree" at bounding box center [603, 306] width 508 height 37
click at [385, 302] on input "Somewhat agree" at bounding box center [367, 306] width 37 height 37
radio input "true"
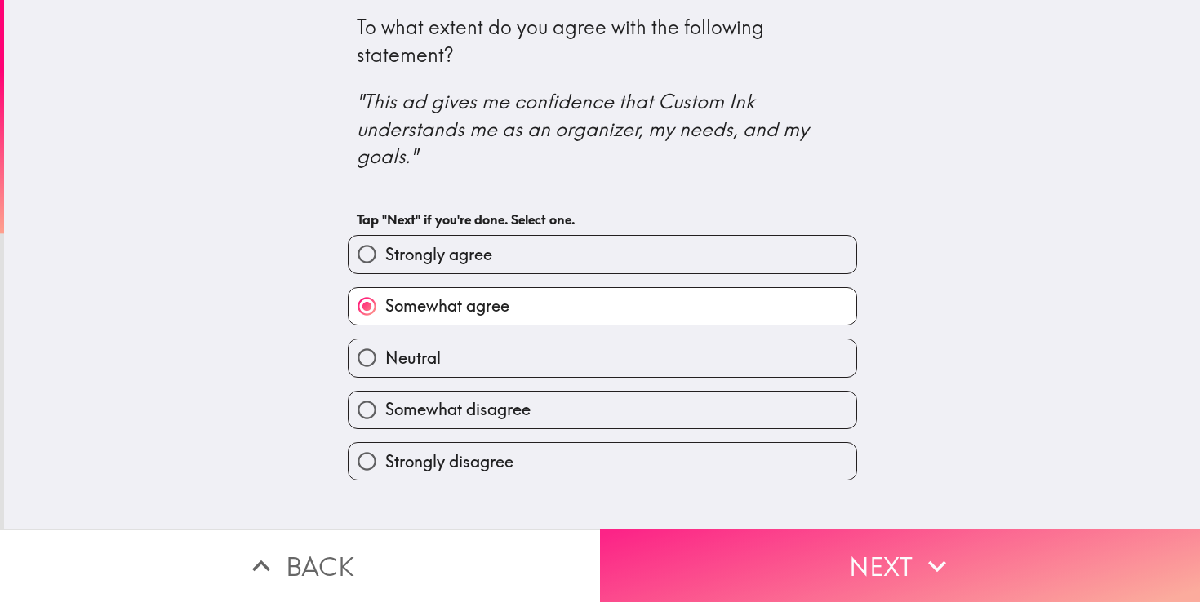
click at [758, 551] on button "Next" at bounding box center [900, 566] width 600 height 73
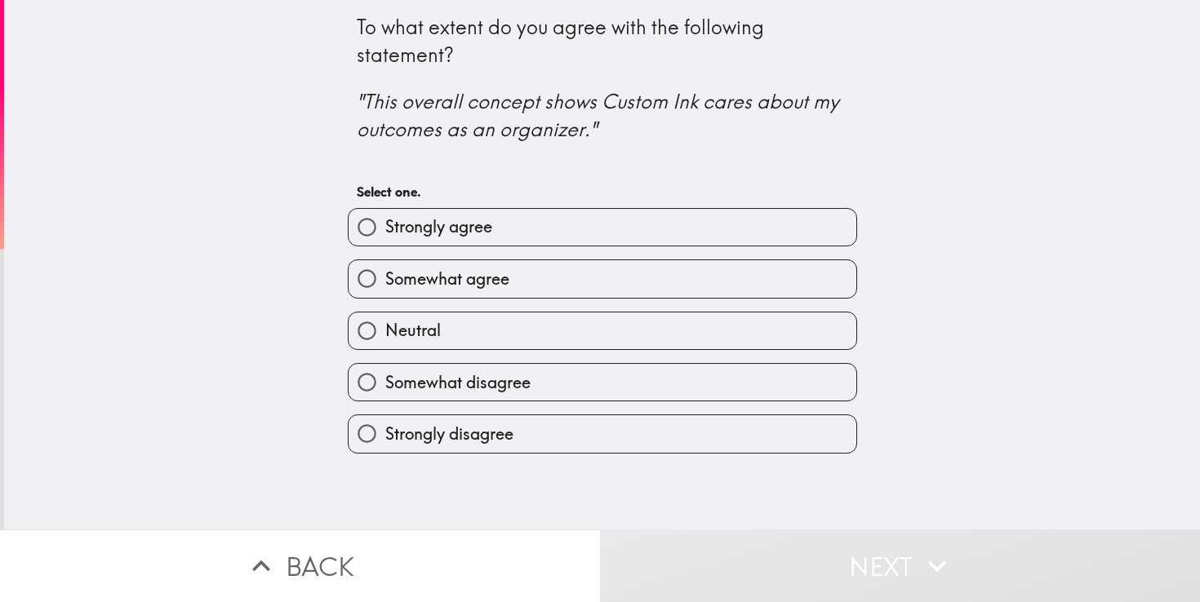
click at [636, 302] on div "Neutral" at bounding box center [596, 324] width 522 height 51
click at [681, 297] on label "Somewhat agree" at bounding box center [603, 278] width 508 height 37
click at [385, 297] on input "Somewhat agree" at bounding box center [367, 278] width 37 height 37
radio input "true"
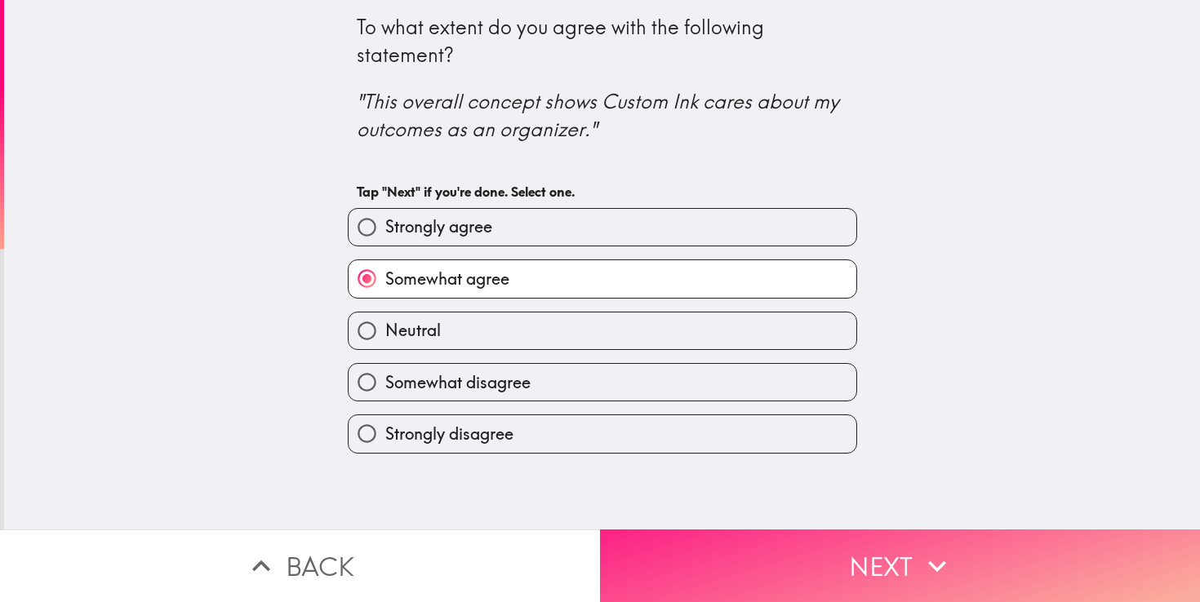
click at [742, 555] on button "Next" at bounding box center [900, 566] width 600 height 73
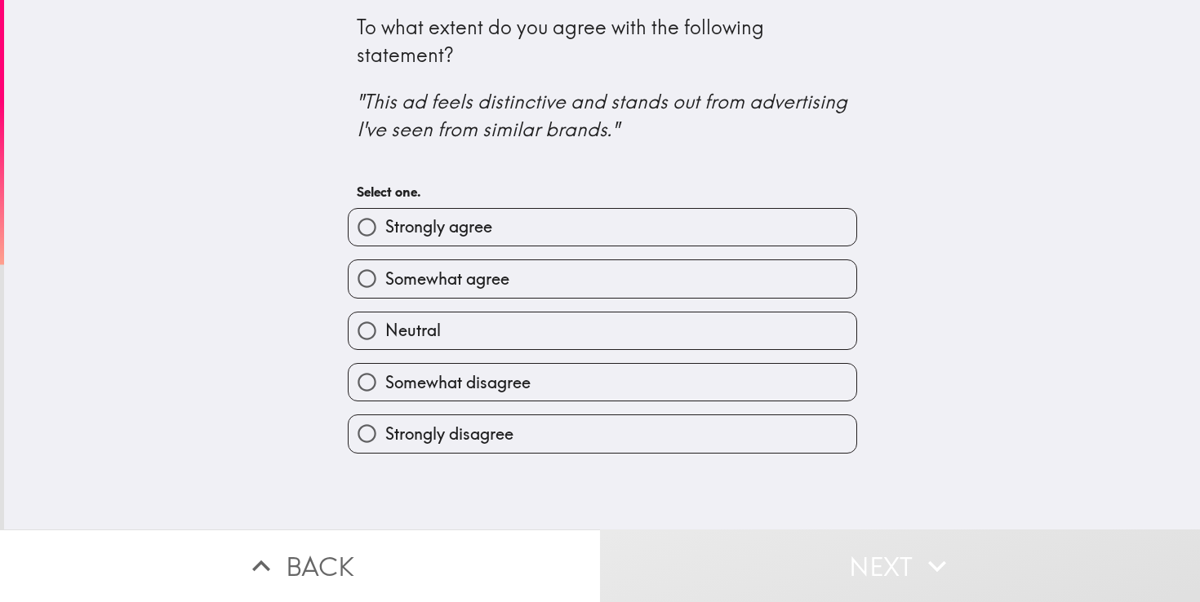
click at [557, 234] on label "Strongly agree" at bounding box center [603, 227] width 508 height 37
click at [385, 234] on input "Strongly agree" at bounding box center [367, 227] width 37 height 37
radio input "true"
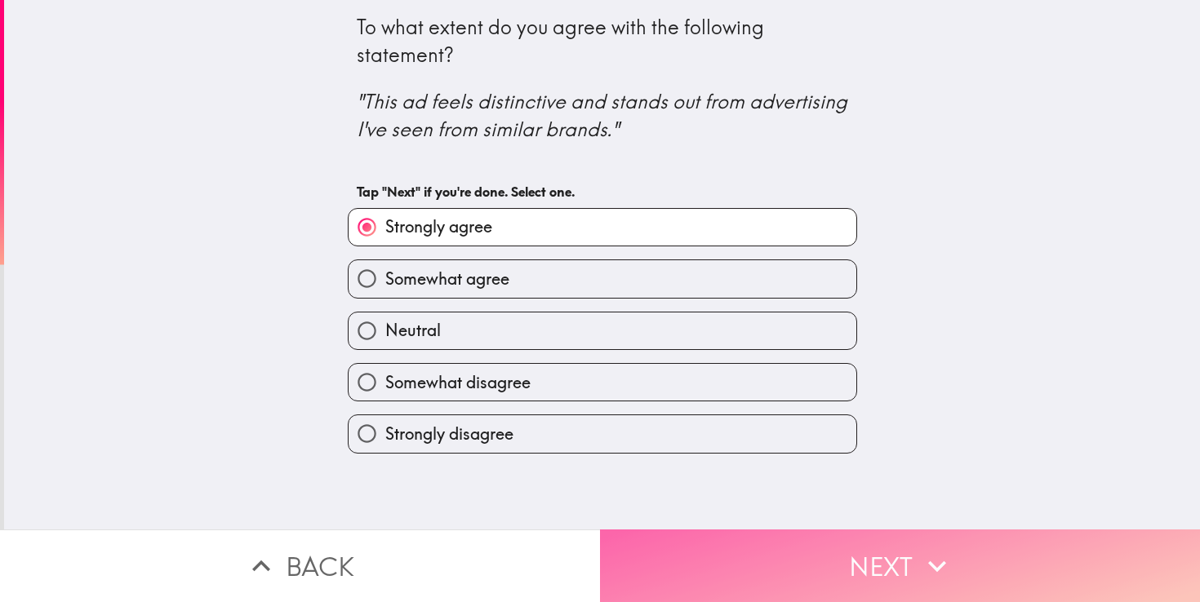
click at [724, 560] on button "Next" at bounding box center [900, 566] width 600 height 73
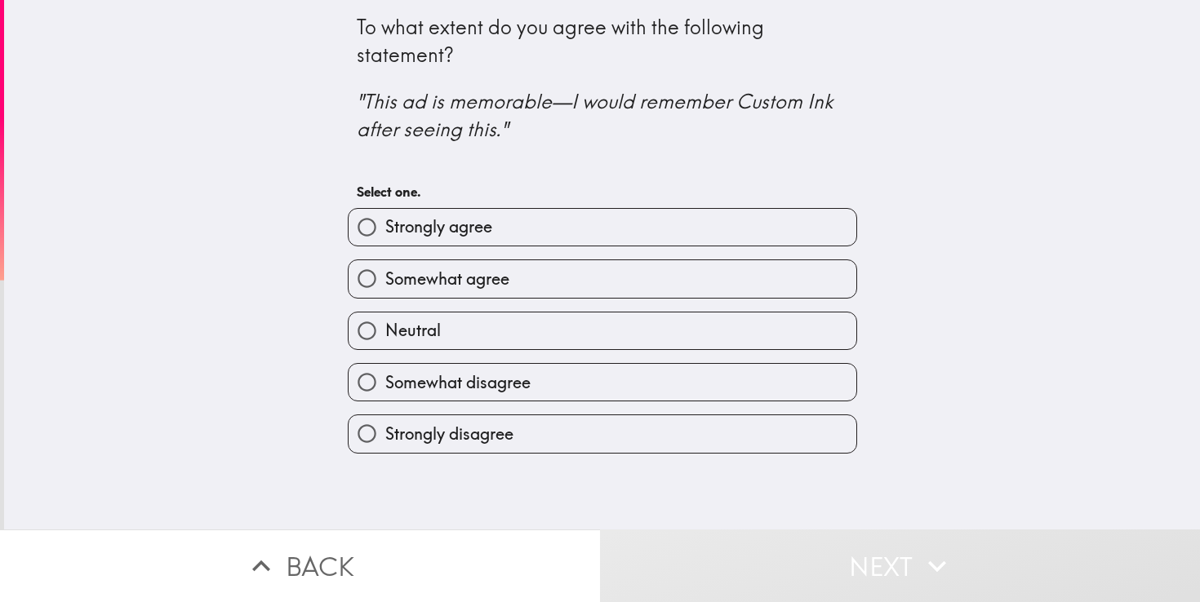
click at [598, 344] on label "Neutral" at bounding box center [603, 331] width 508 height 37
click at [385, 344] on input "Neutral" at bounding box center [367, 331] width 37 height 37
radio input "true"
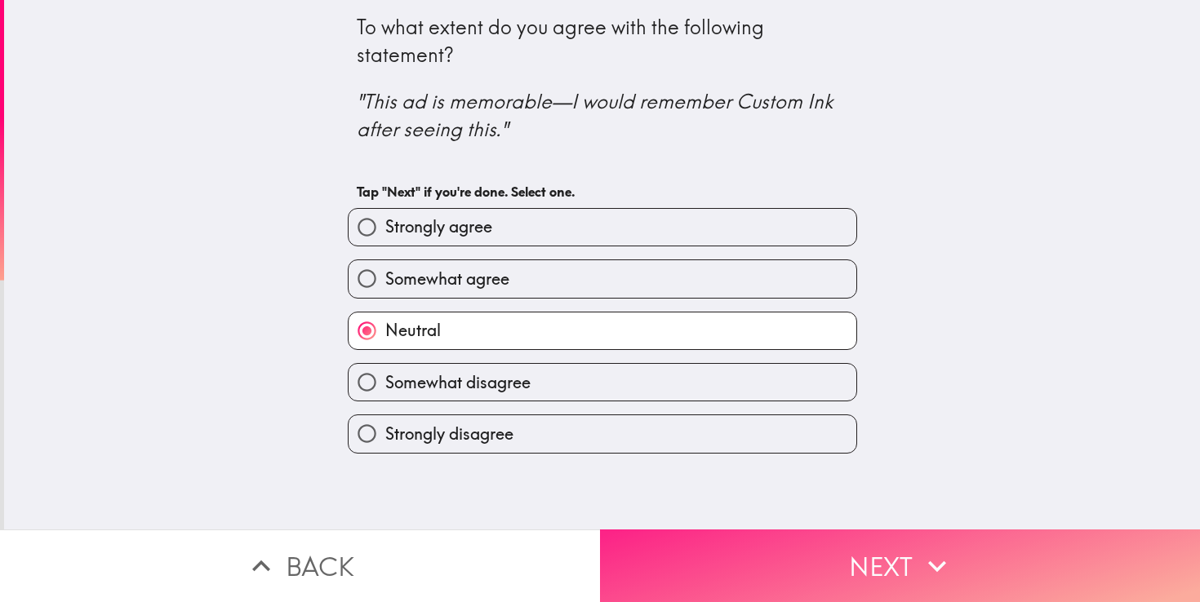
click at [737, 548] on button "Next" at bounding box center [900, 566] width 600 height 73
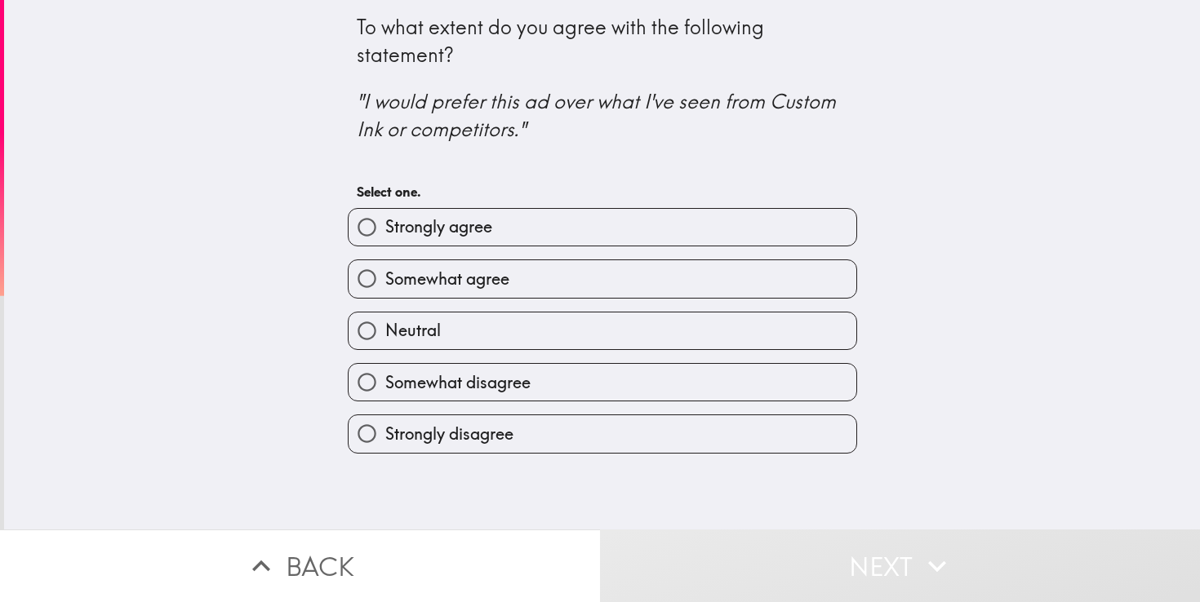
click at [598, 336] on label "Neutral" at bounding box center [603, 331] width 508 height 37
click at [385, 336] on input "Neutral" at bounding box center [367, 331] width 37 height 37
radio input "true"
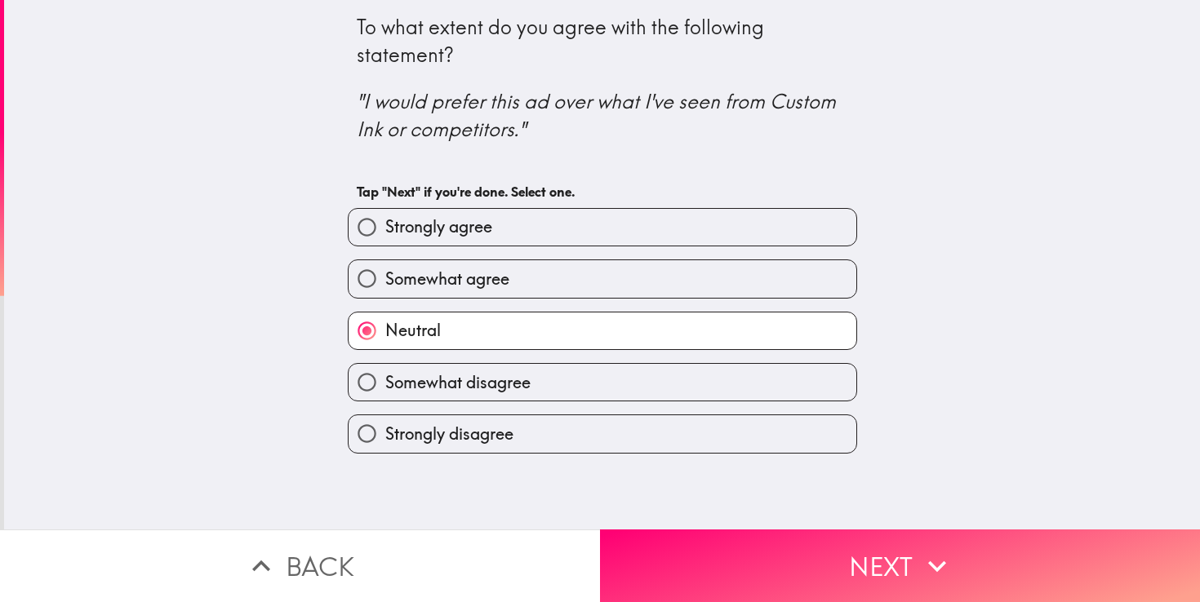
click at [595, 393] on label "Somewhat disagree" at bounding box center [603, 382] width 508 height 37
click at [385, 393] on input "Somewhat disagree" at bounding box center [367, 382] width 37 height 37
radio input "true"
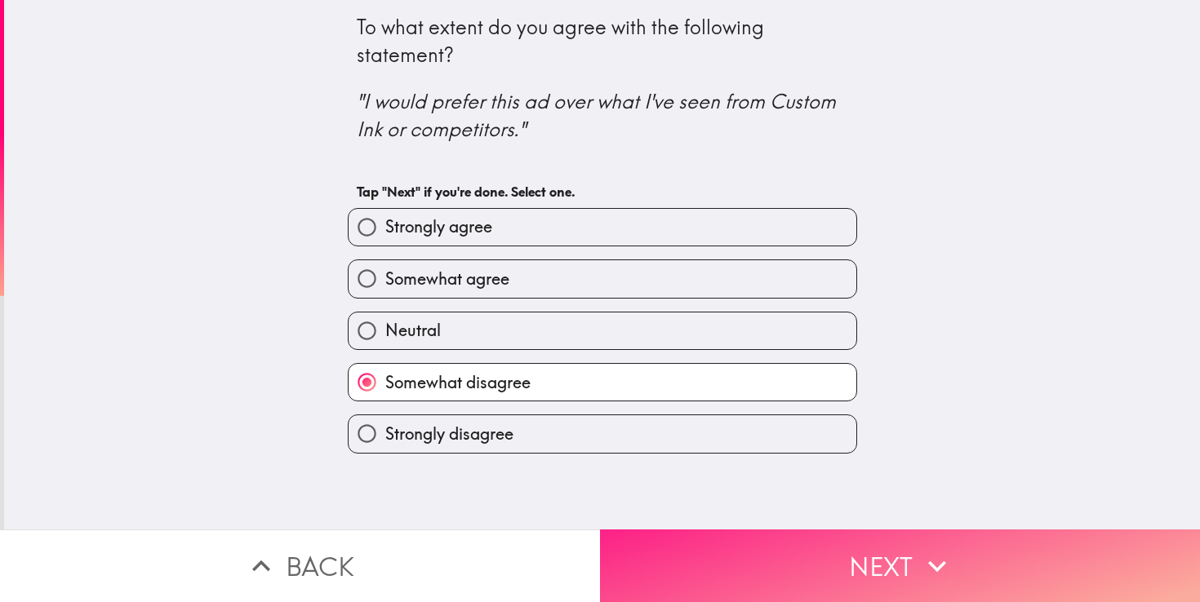
click at [761, 560] on button "Next" at bounding box center [900, 566] width 600 height 73
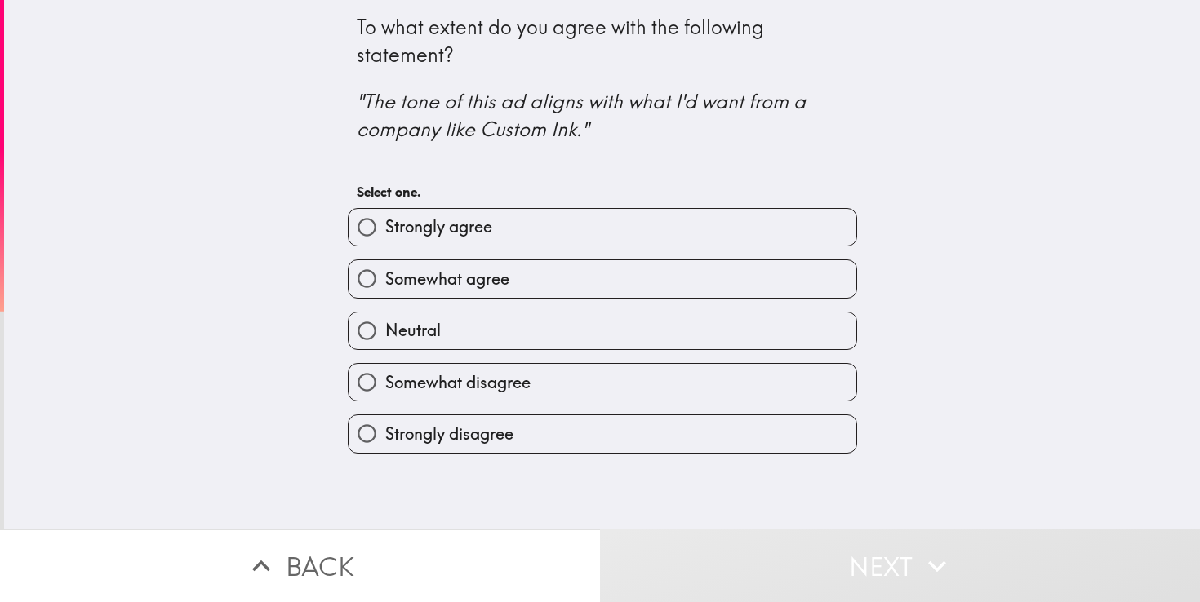
click at [601, 224] on label "Strongly agree" at bounding box center [603, 227] width 508 height 37
click at [385, 224] on input "Strongly agree" at bounding box center [367, 227] width 37 height 37
radio input "true"
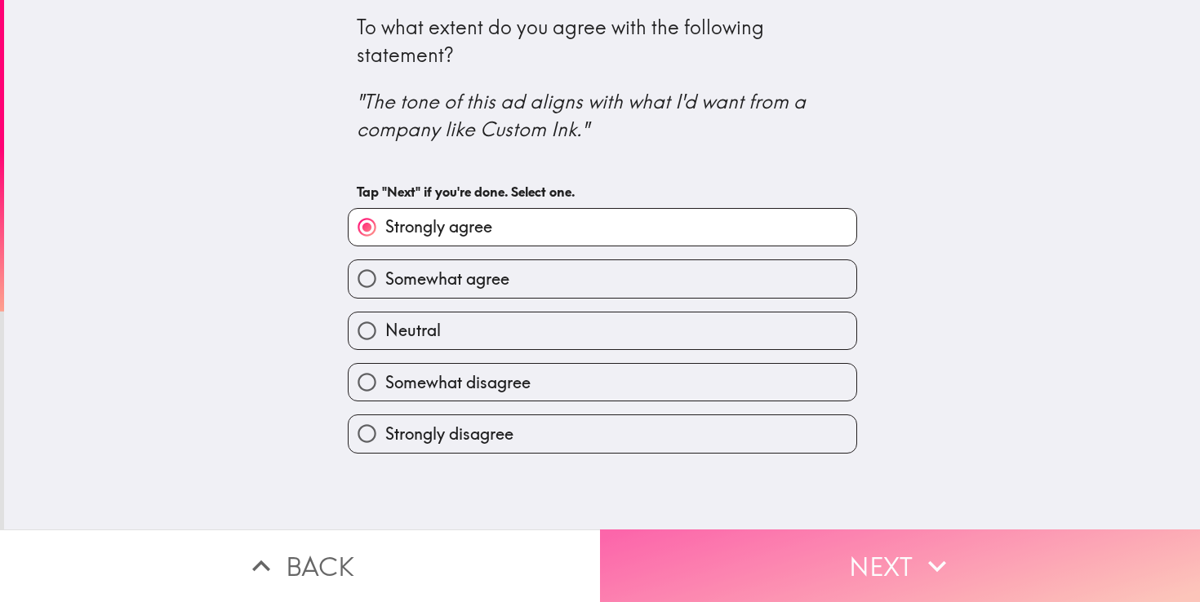
click at [842, 571] on button "Next" at bounding box center [900, 566] width 600 height 73
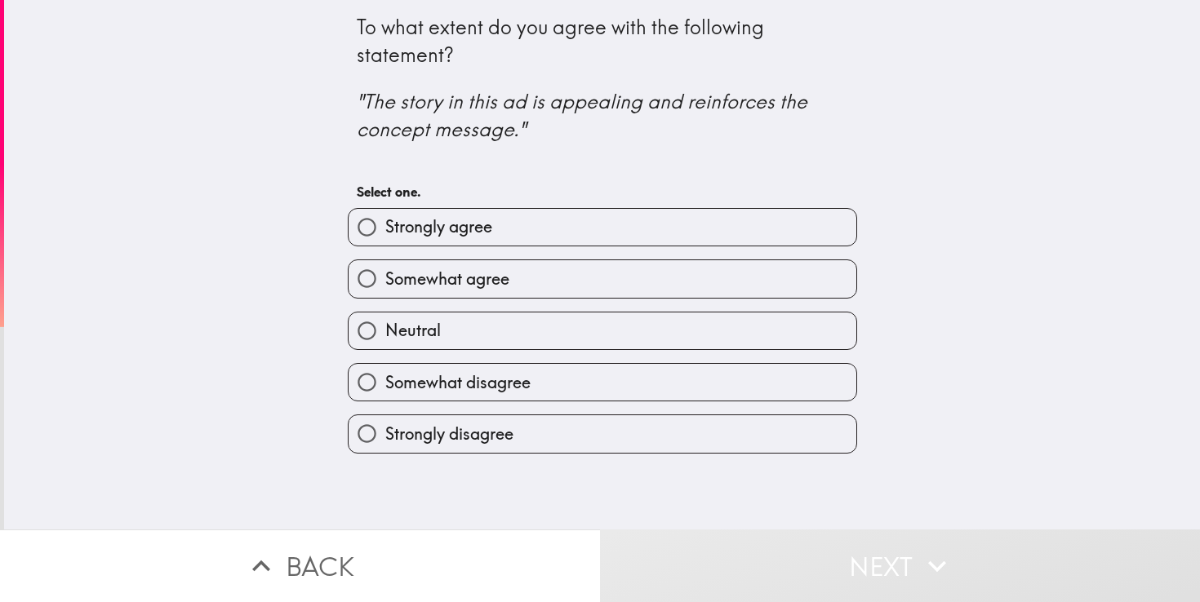
click at [620, 272] on label "Somewhat agree" at bounding box center [603, 278] width 508 height 37
click at [385, 272] on input "Somewhat agree" at bounding box center [367, 278] width 37 height 37
radio input "true"
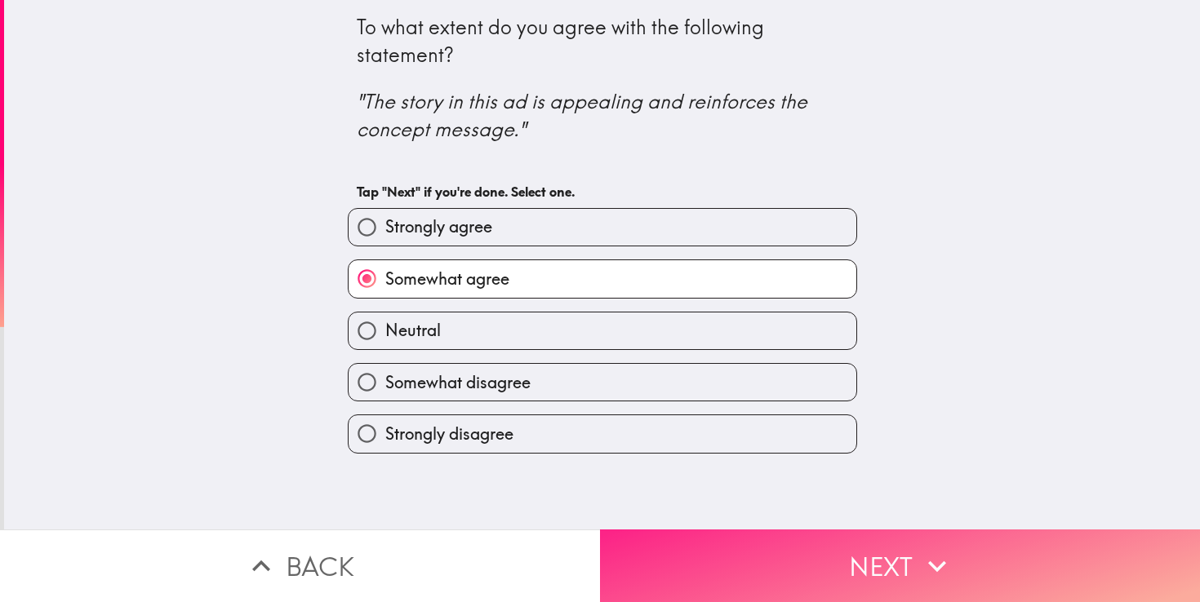
click at [806, 543] on button "Next" at bounding box center [900, 566] width 600 height 73
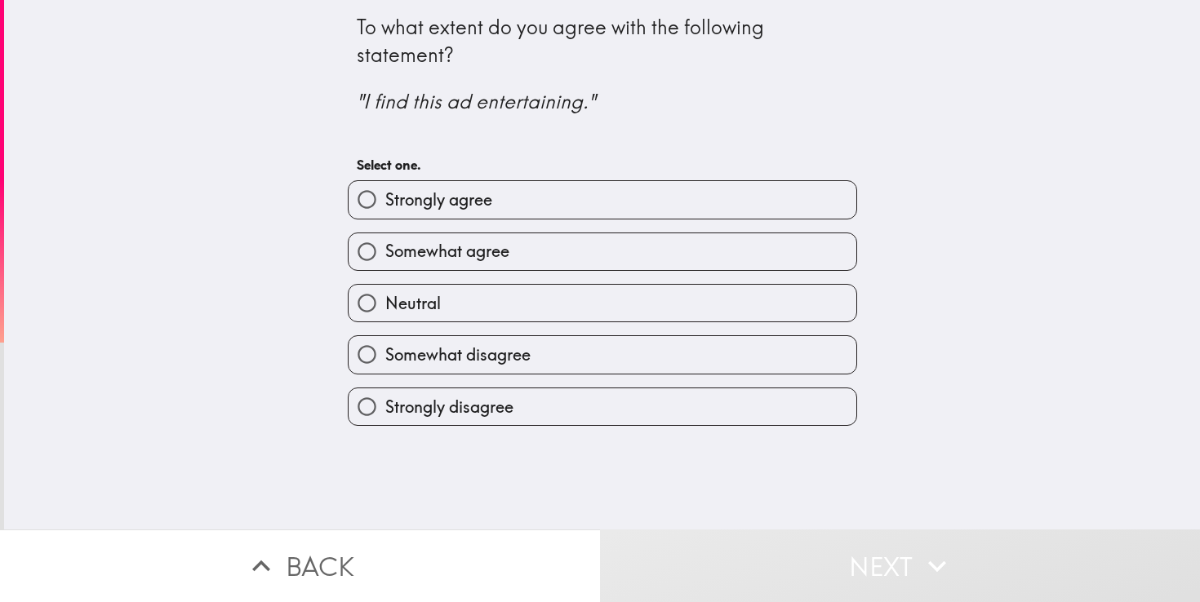
click at [642, 210] on label "Strongly agree" at bounding box center [603, 199] width 508 height 37
click at [385, 210] on input "Strongly agree" at bounding box center [367, 199] width 37 height 37
radio input "true"
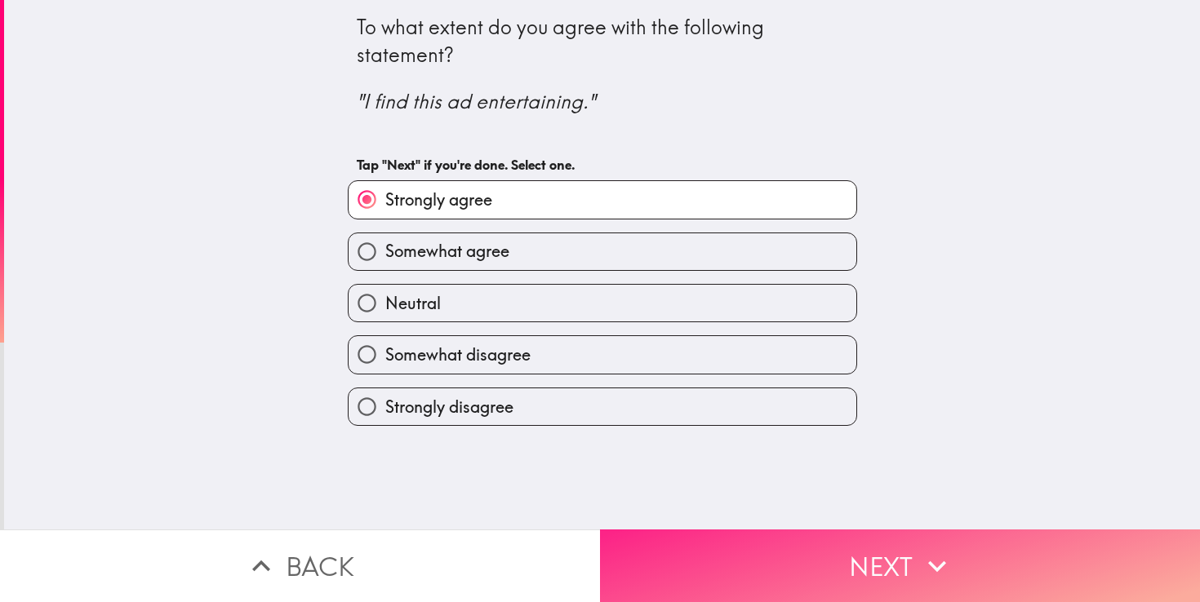
click at [831, 544] on button "Next" at bounding box center [900, 566] width 600 height 73
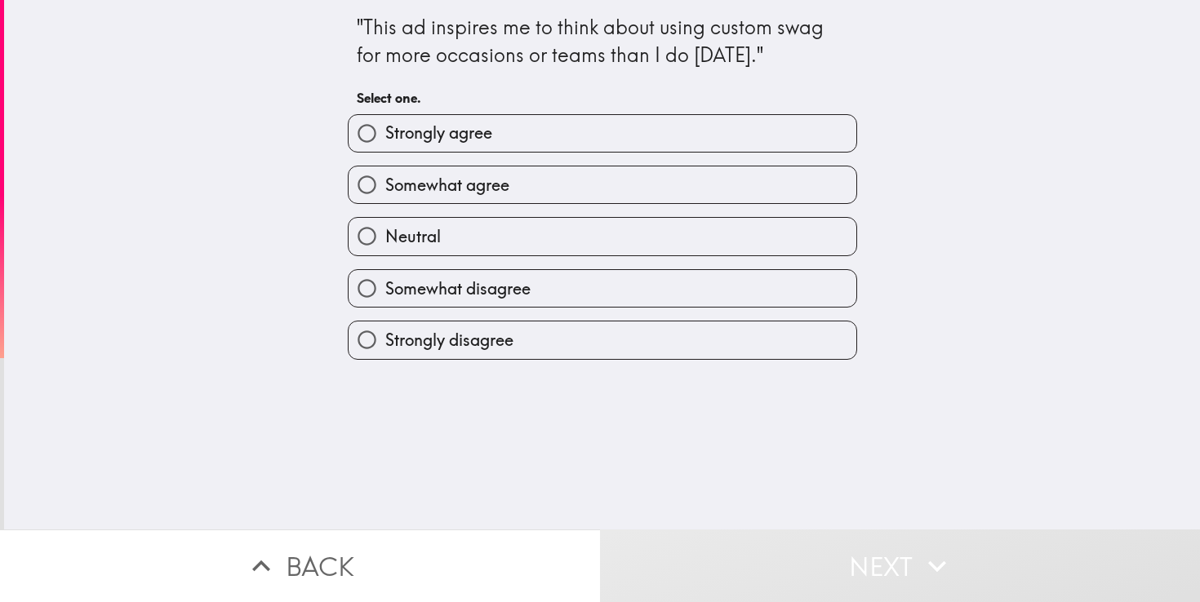
click at [624, 209] on div "Neutral" at bounding box center [596, 229] width 522 height 51
click at [631, 180] on label "Somewhat agree" at bounding box center [603, 185] width 508 height 37
click at [385, 180] on input "Somewhat agree" at bounding box center [367, 185] width 37 height 37
radio input "true"
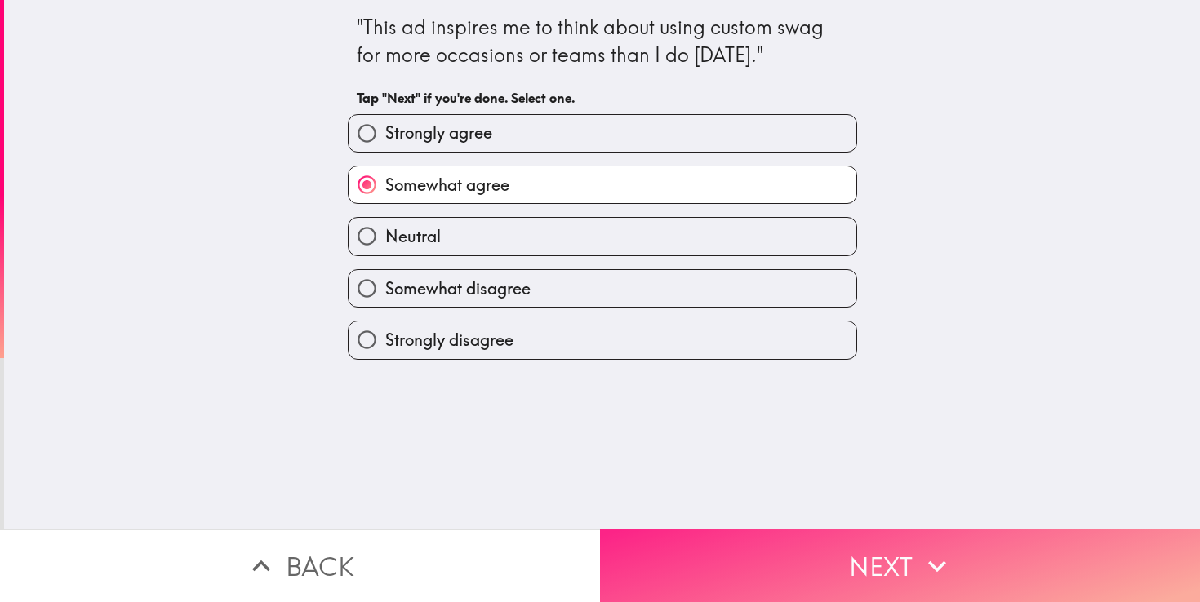
click at [801, 553] on button "Next" at bounding box center [900, 566] width 600 height 73
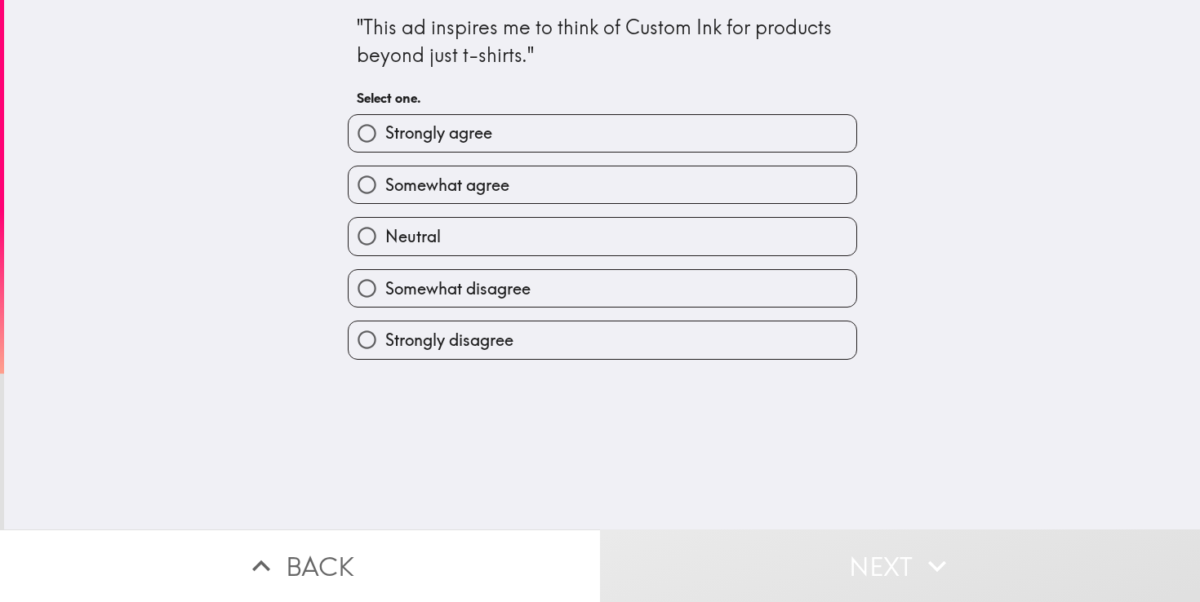
click at [570, 181] on label "Somewhat agree" at bounding box center [603, 185] width 508 height 37
click at [385, 181] on input "Somewhat agree" at bounding box center [367, 185] width 37 height 37
radio input "true"
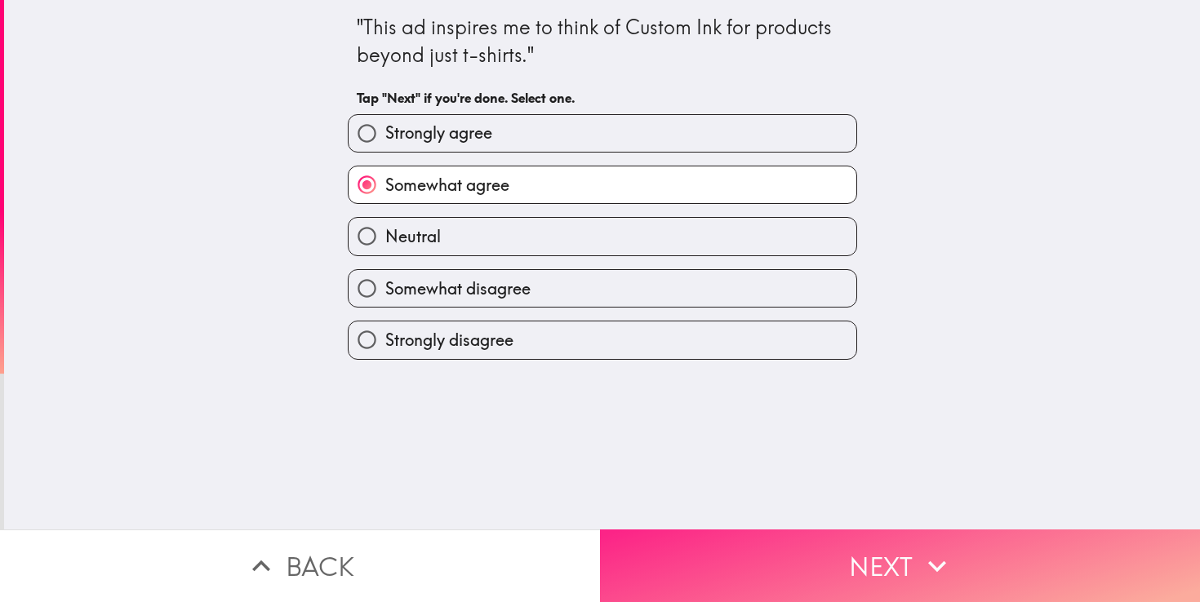
click at [792, 536] on button "Next" at bounding box center [900, 566] width 600 height 73
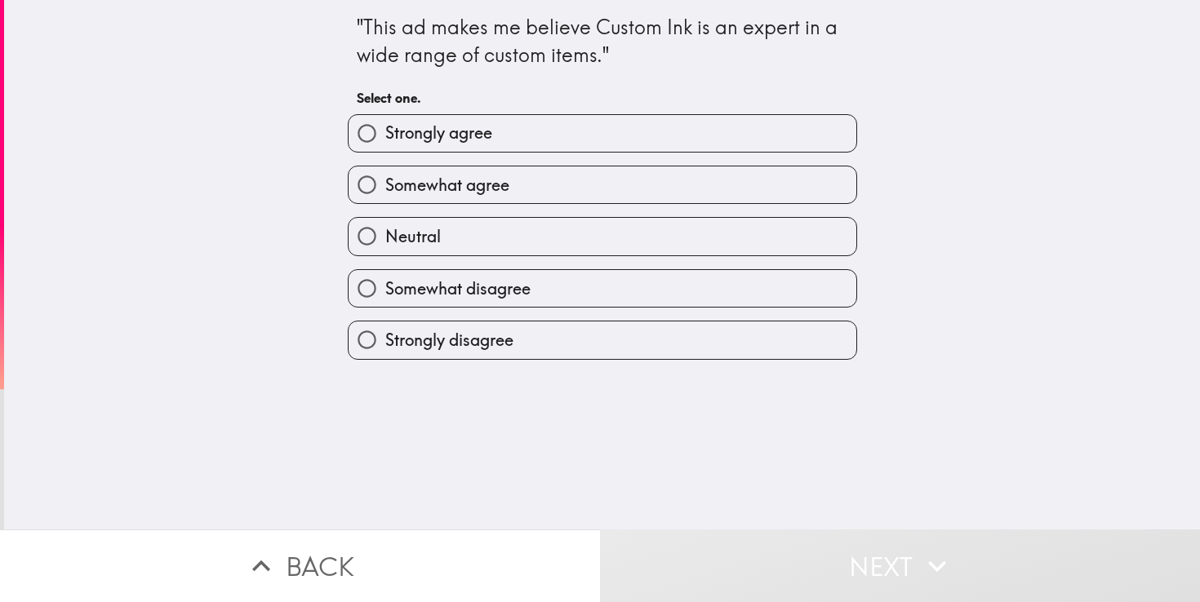
click at [600, 136] on label "Strongly agree" at bounding box center [603, 133] width 508 height 37
click at [385, 136] on input "Strongly agree" at bounding box center [367, 133] width 37 height 37
radio input "true"
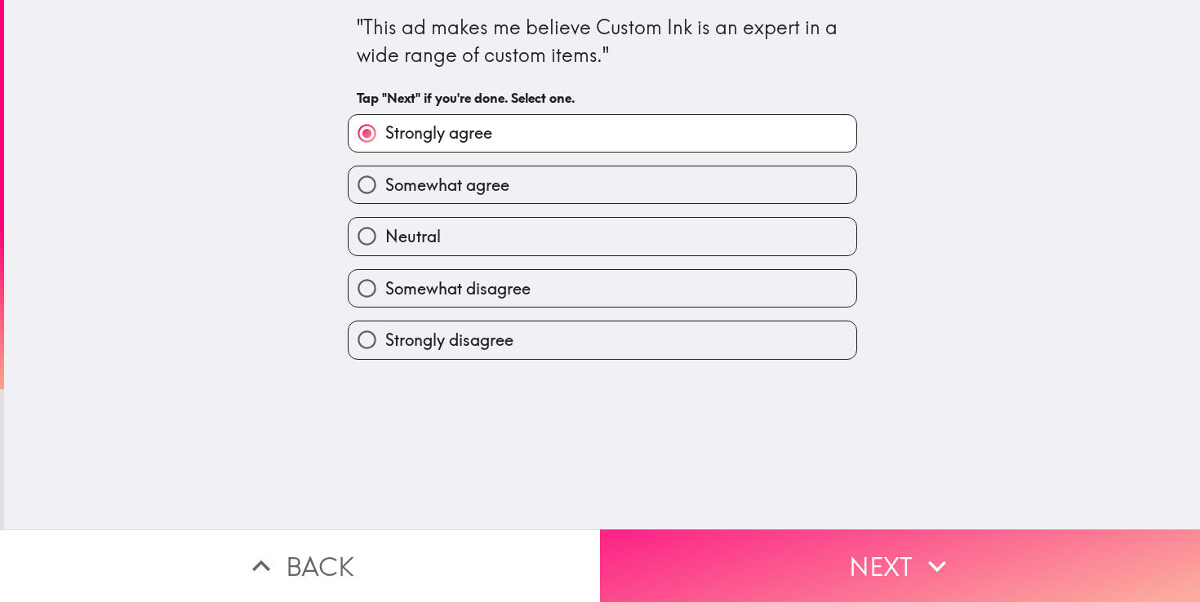
click at [771, 573] on button "Next" at bounding box center [900, 566] width 600 height 73
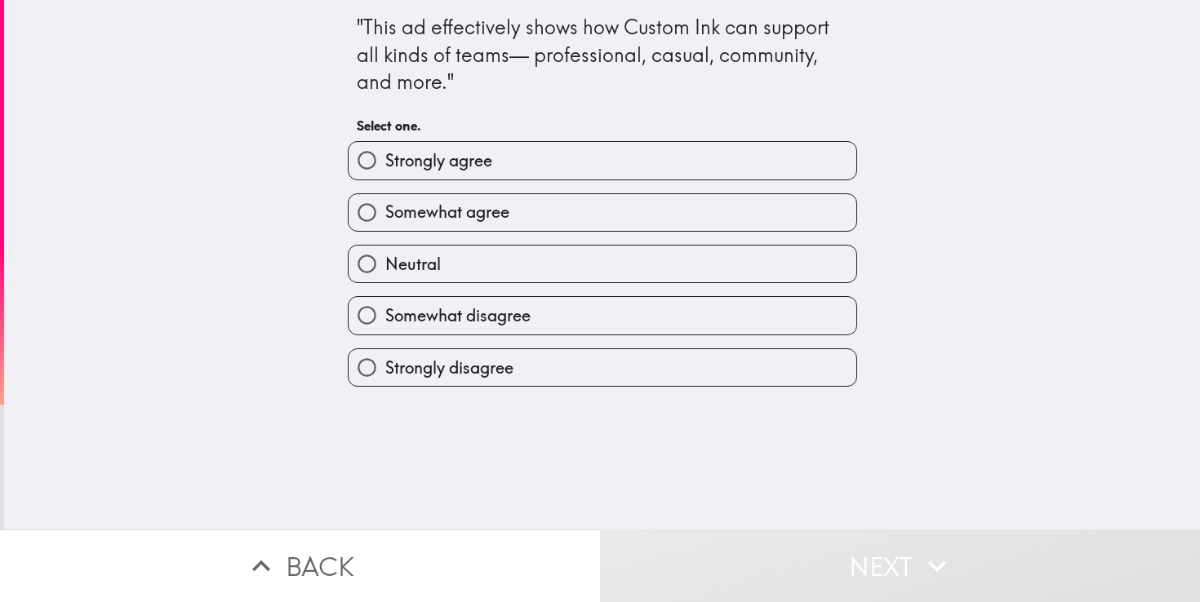
click at [591, 207] on label "Somewhat agree" at bounding box center [603, 212] width 508 height 37
click at [385, 207] on input "Somewhat agree" at bounding box center [367, 212] width 37 height 37
radio input "true"
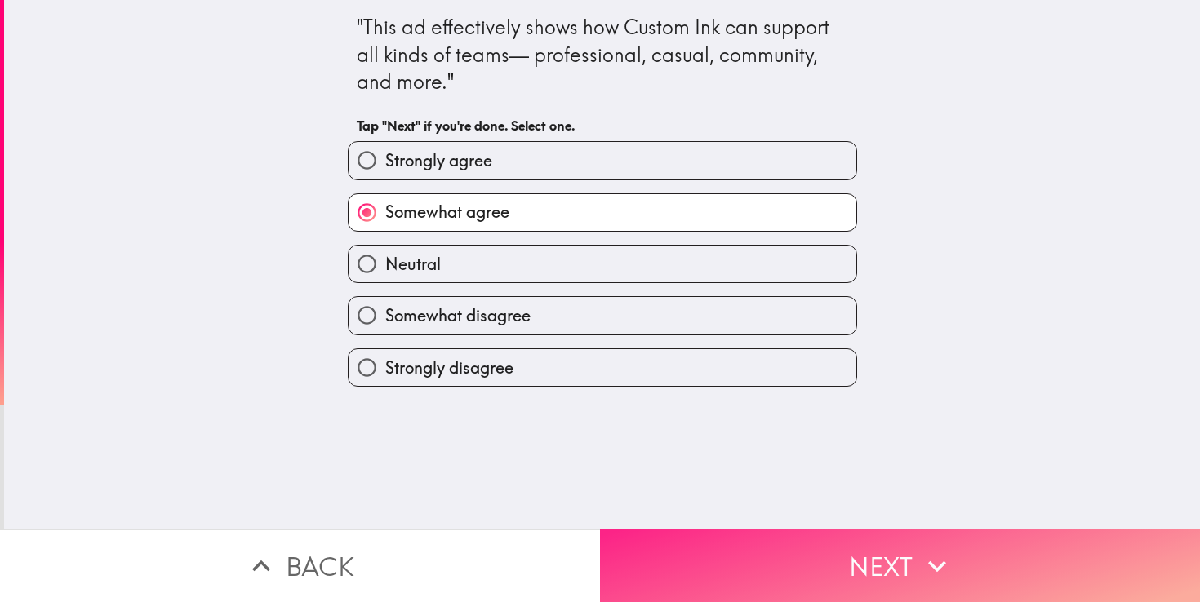
click at [774, 560] on button "Next" at bounding box center [900, 566] width 600 height 73
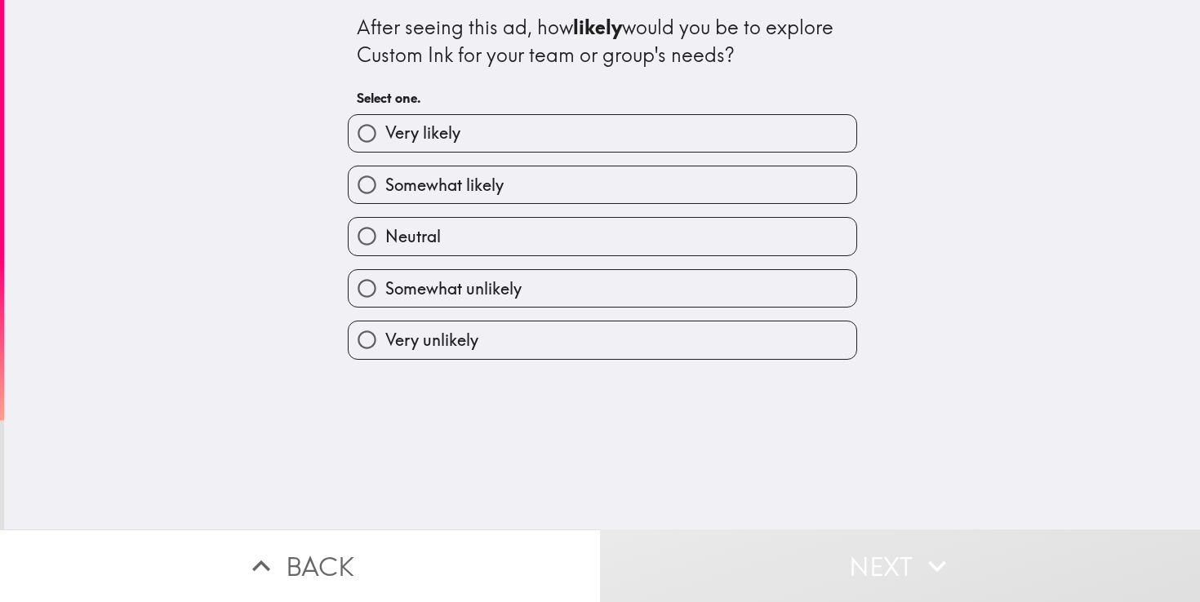
click at [608, 171] on label "Somewhat likely" at bounding box center [603, 185] width 508 height 37
click at [385, 171] on input "Somewhat likely" at bounding box center [367, 185] width 37 height 37
radio input "true"
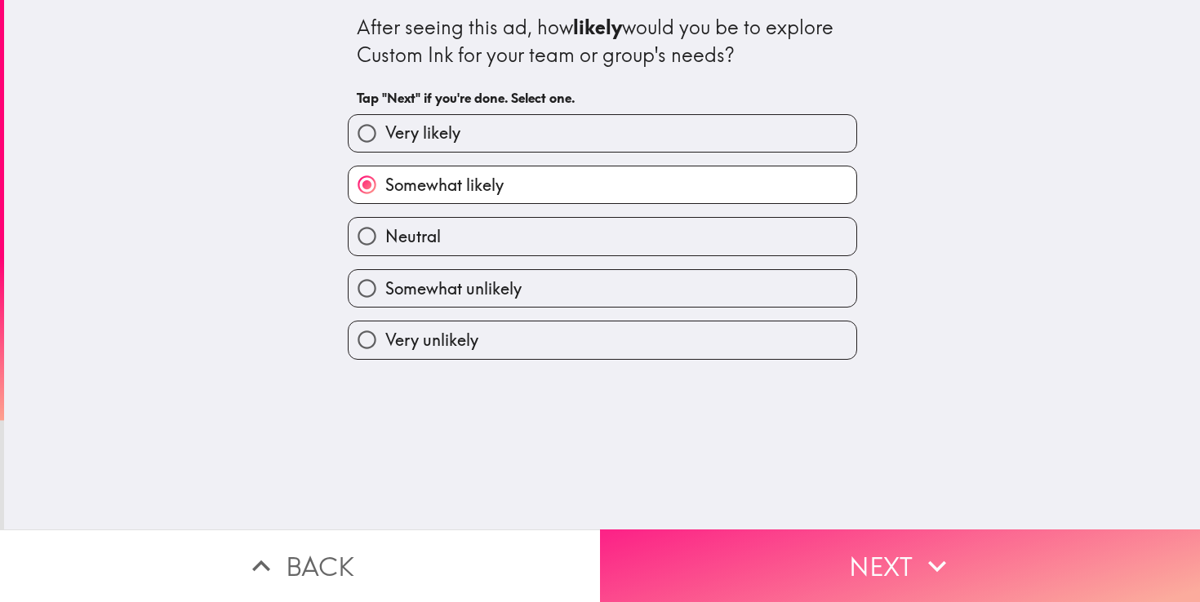
click at [772, 536] on button "Next" at bounding box center [900, 566] width 600 height 73
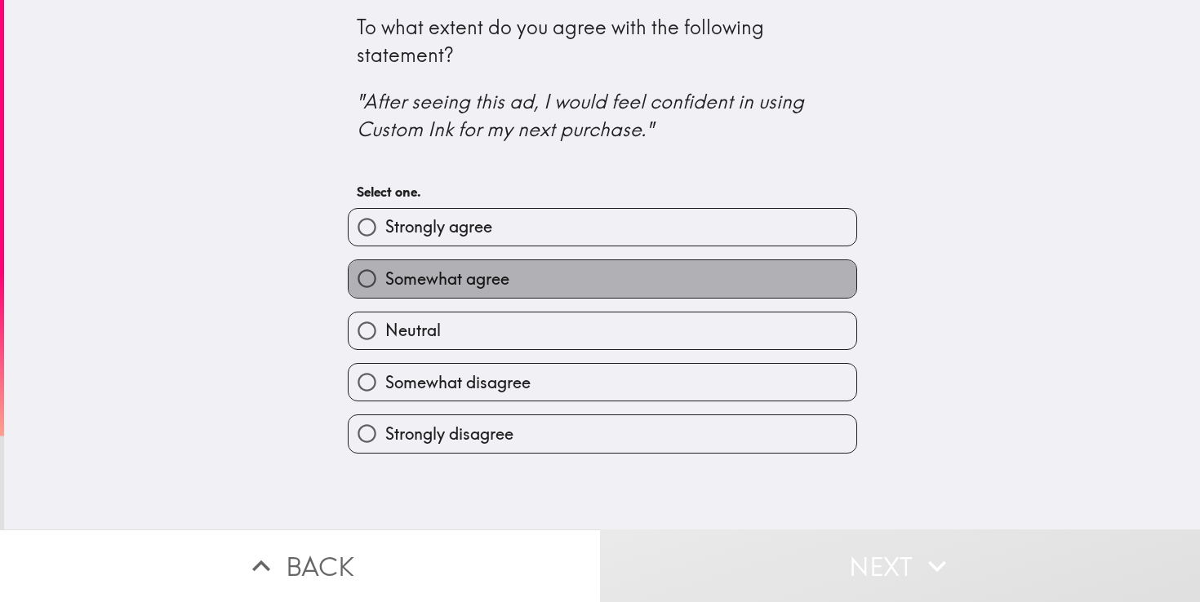
click at [629, 292] on label "Somewhat agree" at bounding box center [603, 278] width 508 height 37
click at [385, 292] on input "Somewhat agree" at bounding box center [367, 278] width 37 height 37
radio input "true"
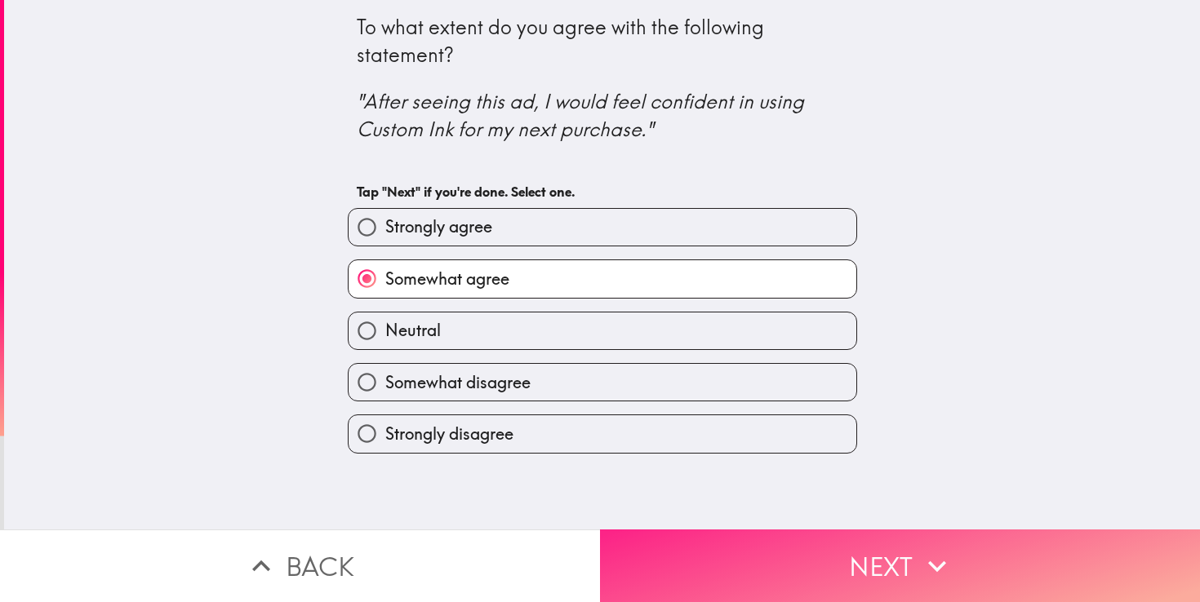
click at [742, 577] on button "Next" at bounding box center [900, 566] width 600 height 73
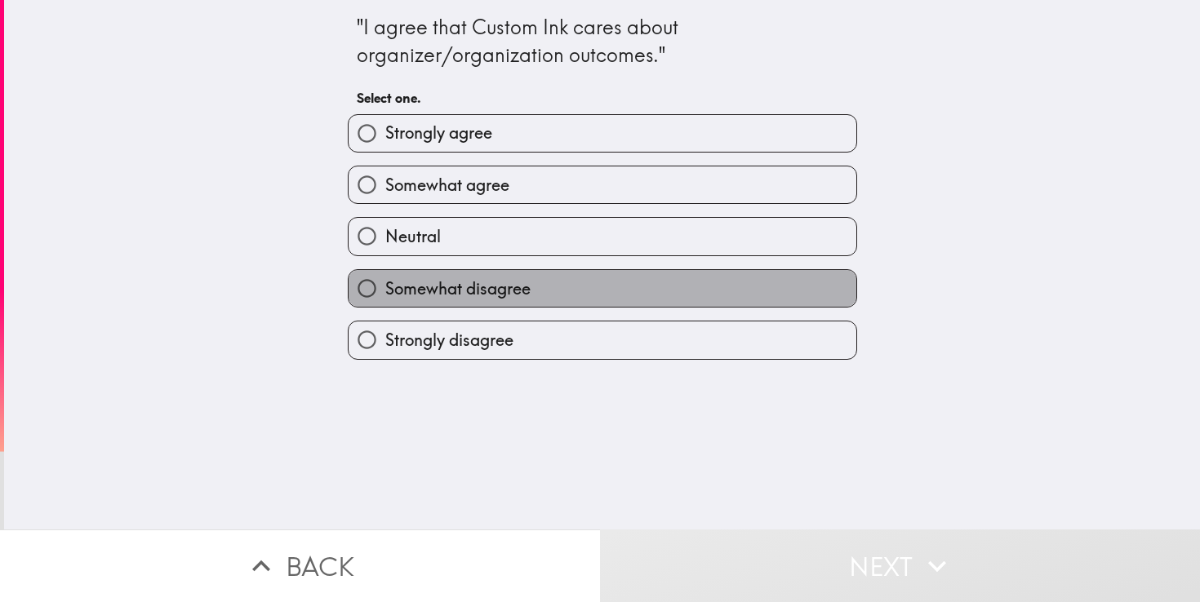
click at [607, 303] on label "Somewhat disagree" at bounding box center [603, 288] width 508 height 37
click at [385, 303] on input "Somewhat disagree" at bounding box center [367, 288] width 37 height 37
radio input "true"
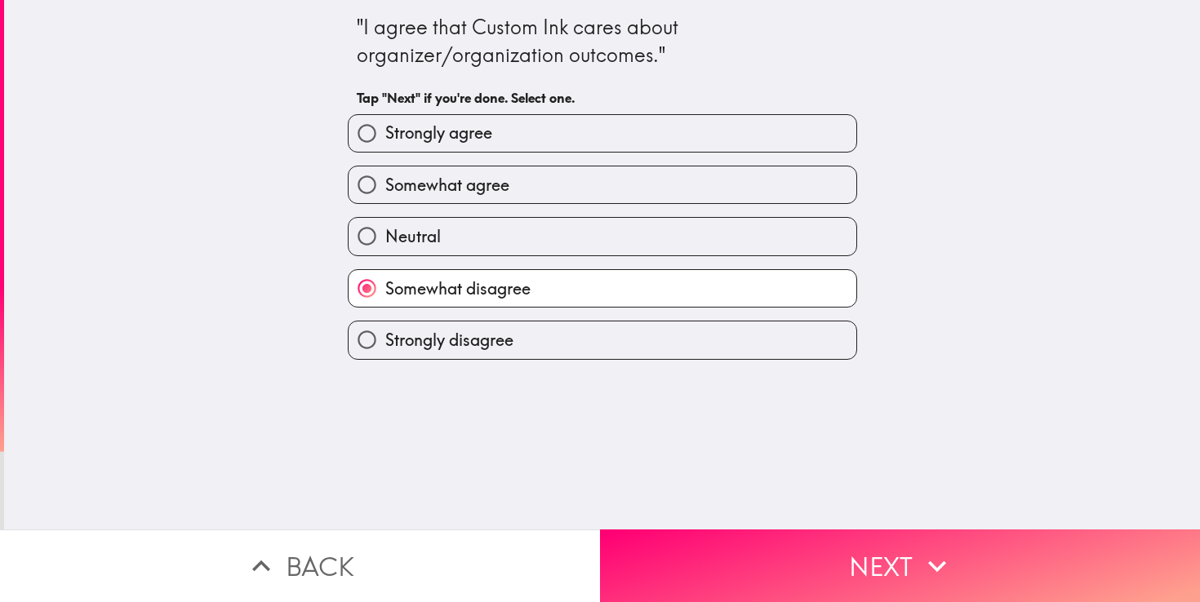
click at [739, 526] on div ""I agree that Custom Ink cares about organizer/organization outcomes." Tap "Nex…" at bounding box center [602, 265] width 1196 height 530
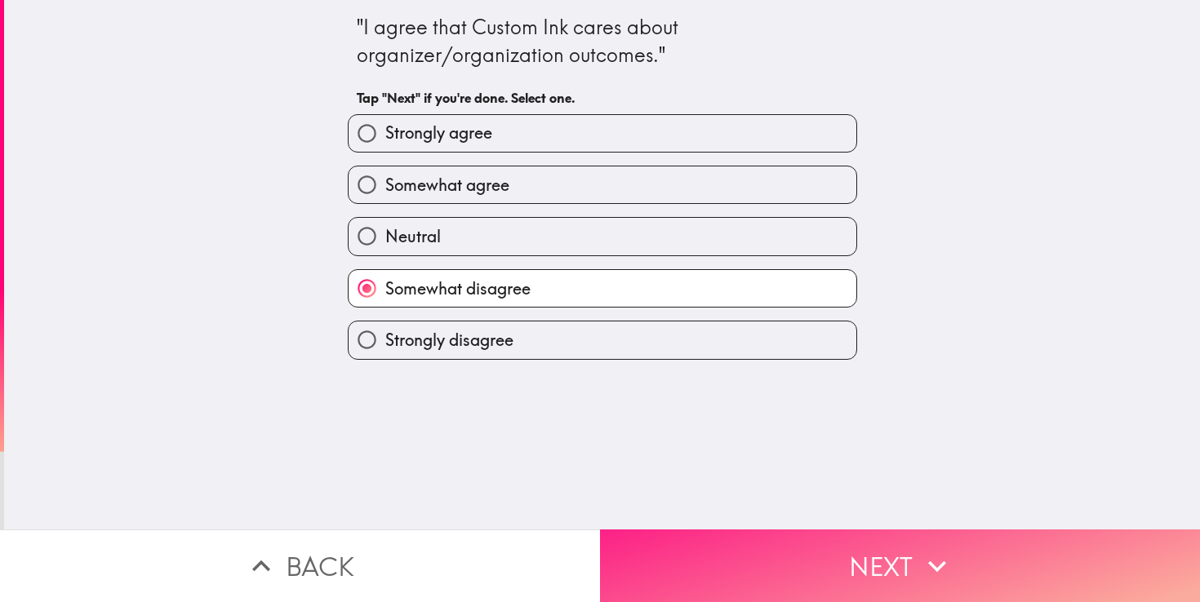
click at [736, 534] on button "Next" at bounding box center [900, 566] width 600 height 73
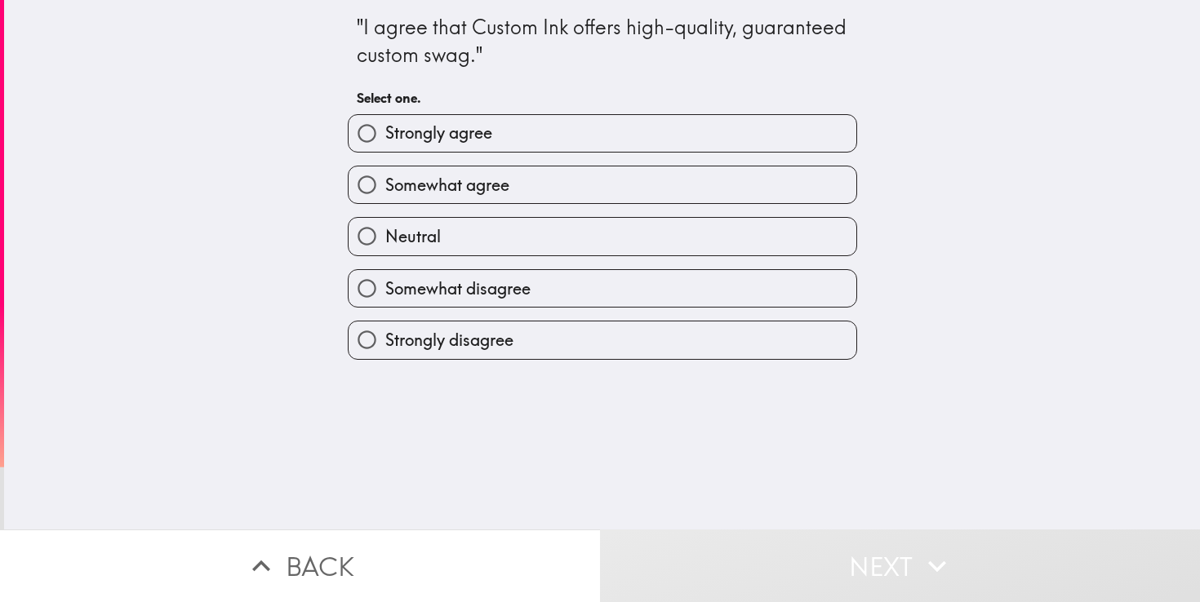
click at [609, 182] on label "Somewhat agree" at bounding box center [603, 185] width 508 height 37
click at [385, 182] on input "Somewhat agree" at bounding box center [367, 185] width 37 height 37
radio input "true"
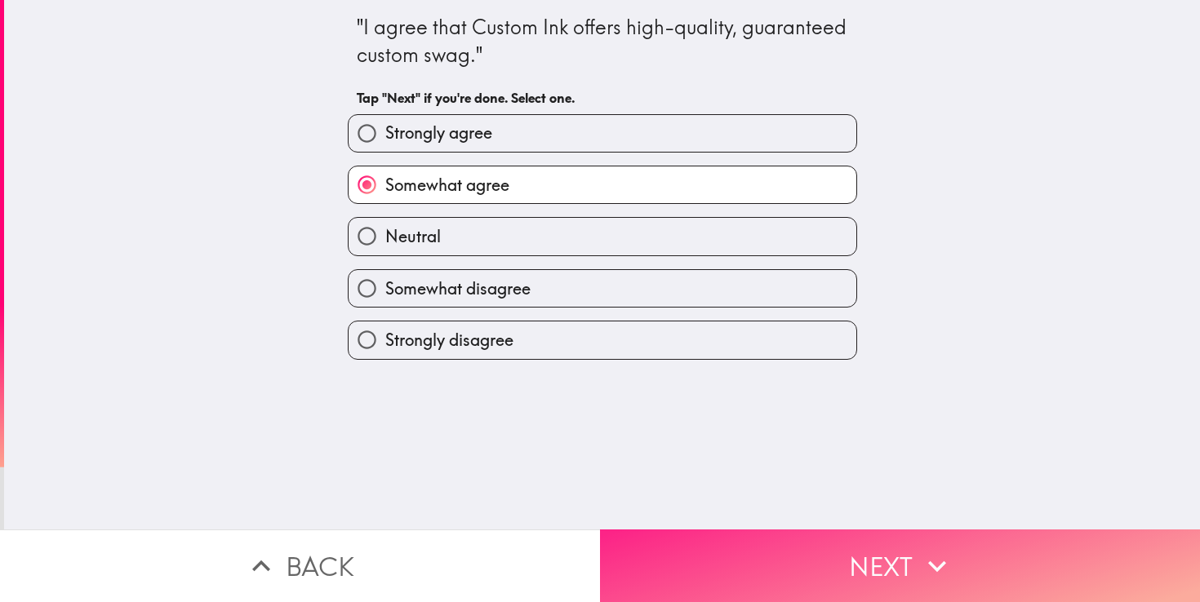
click at [763, 570] on button "Next" at bounding box center [900, 566] width 600 height 73
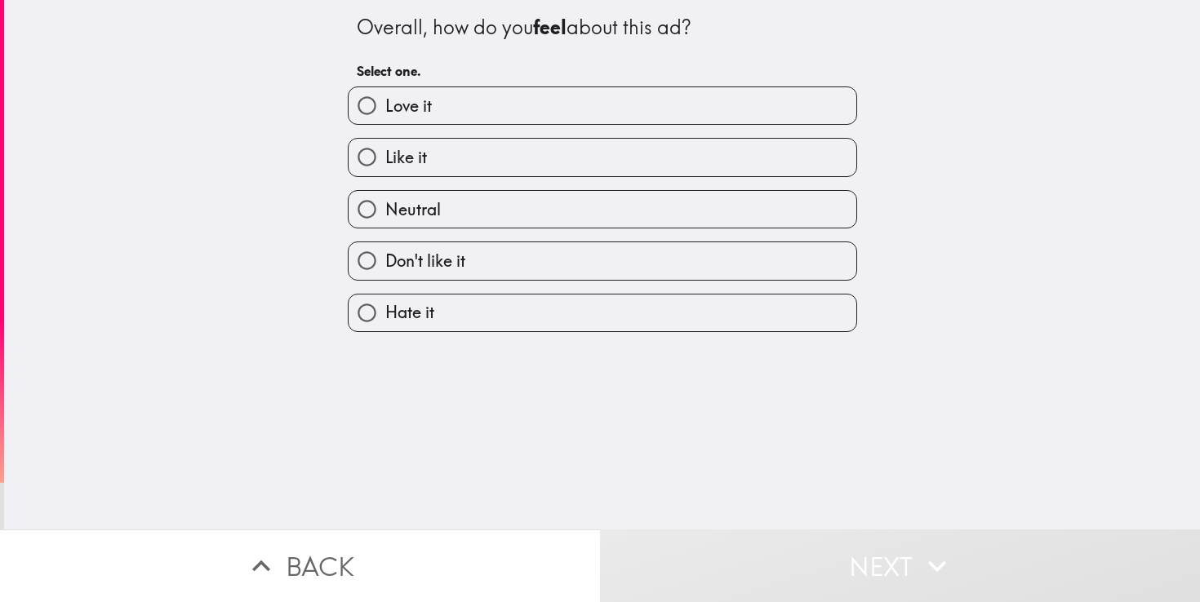
click at [664, 183] on div "Neutral" at bounding box center [596, 202] width 522 height 51
click at [661, 180] on div "Neutral" at bounding box center [596, 202] width 522 height 51
click at [650, 167] on label "Like it" at bounding box center [603, 157] width 508 height 37
click at [385, 167] on input "Like it" at bounding box center [367, 157] width 37 height 37
radio input "true"
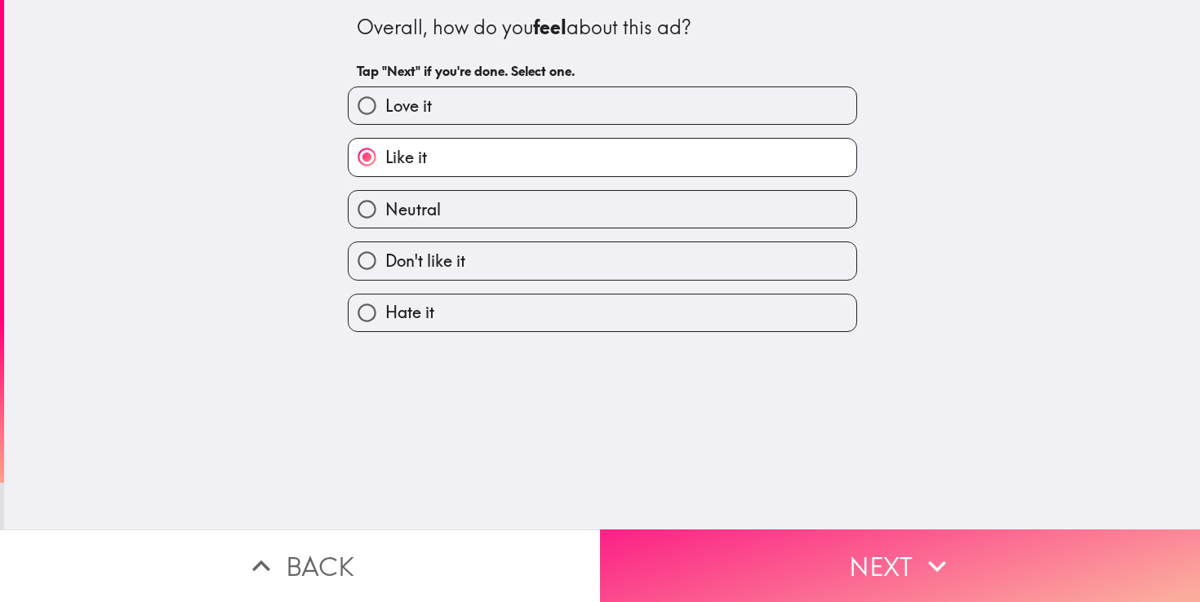
click at [767, 573] on button "Next" at bounding box center [900, 566] width 600 height 73
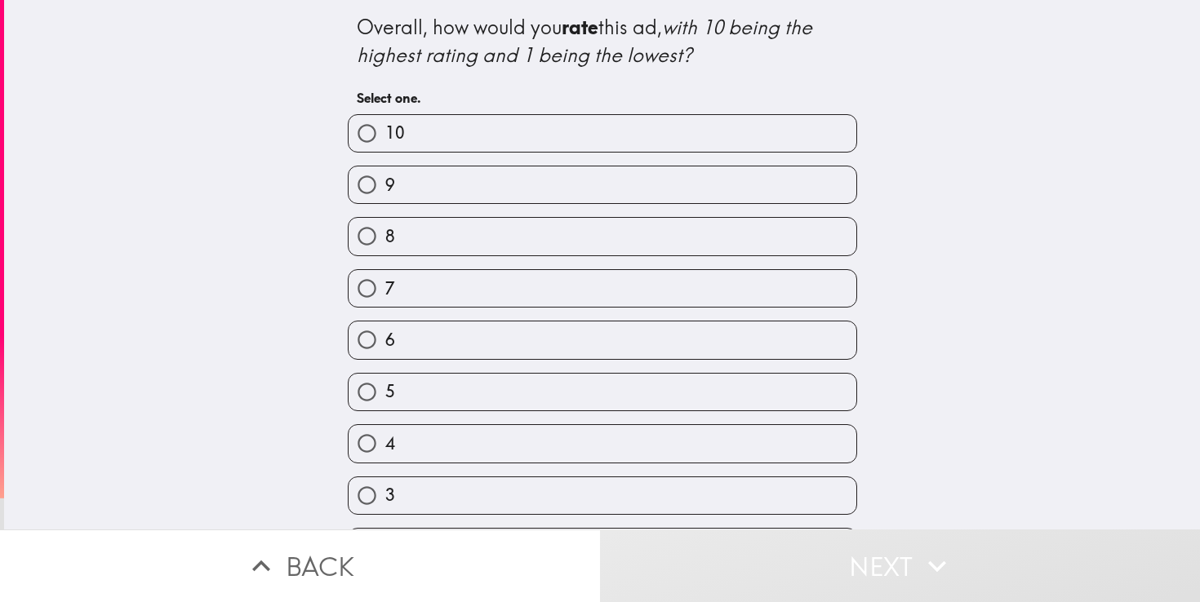
click at [620, 315] on div "6" at bounding box center [596, 333] width 522 height 51
click at [607, 298] on label "7" at bounding box center [603, 288] width 508 height 37
click at [385, 298] on input "7" at bounding box center [367, 288] width 37 height 37
radio input "true"
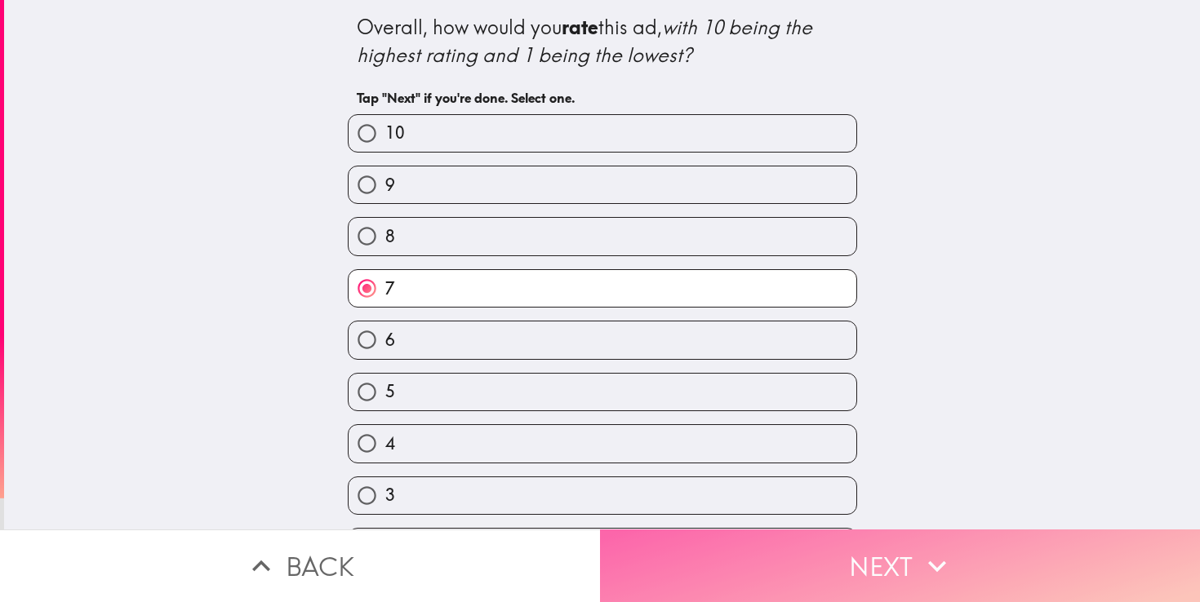
click at [773, 567] on button "Next" at bounding box center [900, 566] width 600 height 73
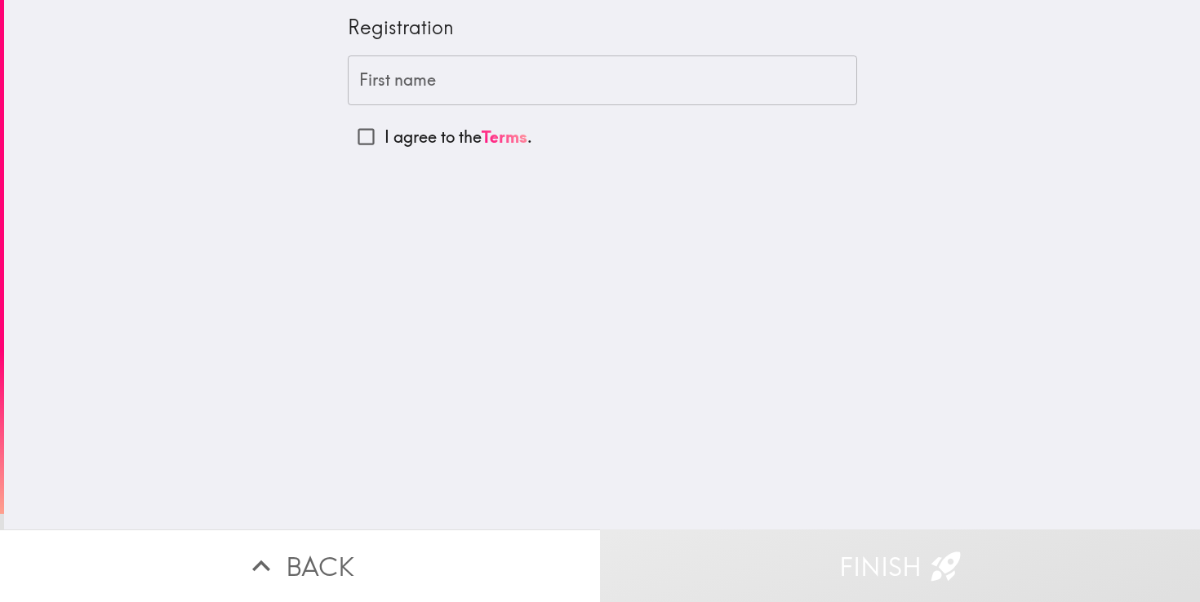
click at [532, 85] on input "First name" at bounding box center [602, 81] width 509 height 51
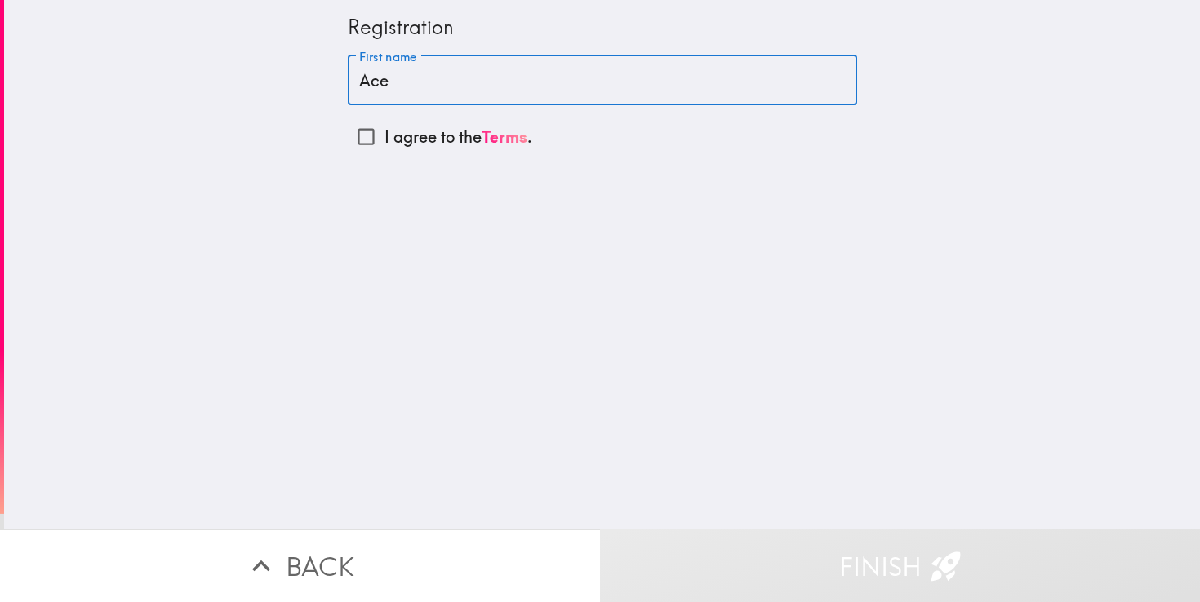
type input "Ace"
click at [447, 136] on p "I agree to the Terms ." at bounding box center [458, 137] width 148 height 23
click at [384, 136] on input "I agree to the Terms ." at bounding box center [366, 136] width 37 height 37
checkbox input "true"
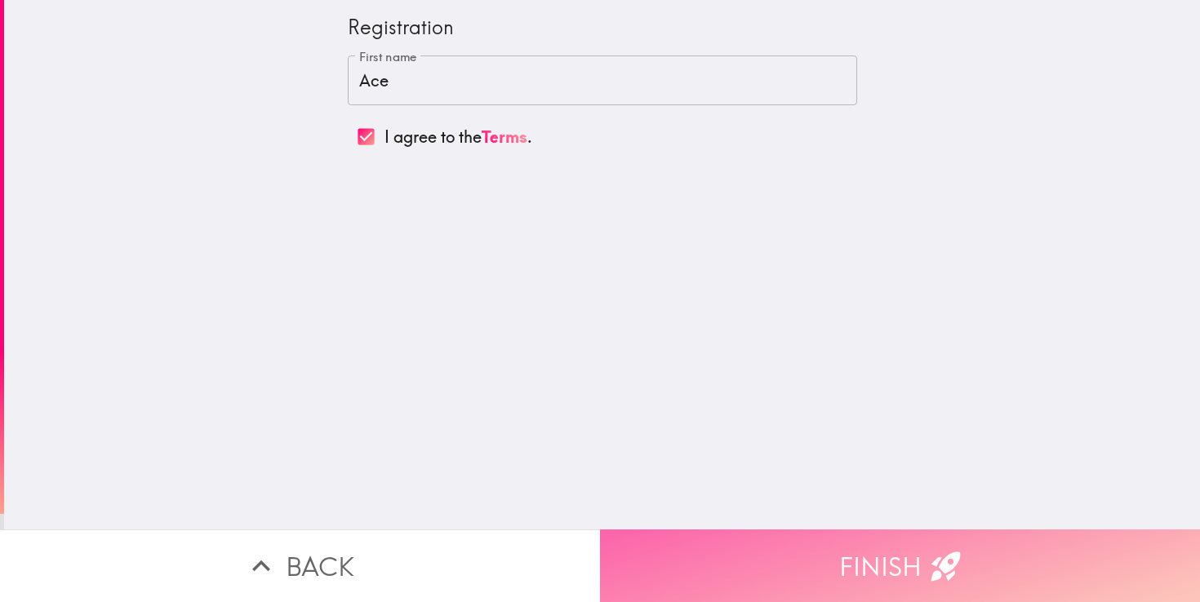
click at [826, 552] on button "Finish" at bounding box center [900, 566] width 600 height 73
